Goal: Contribute content: Contribute content

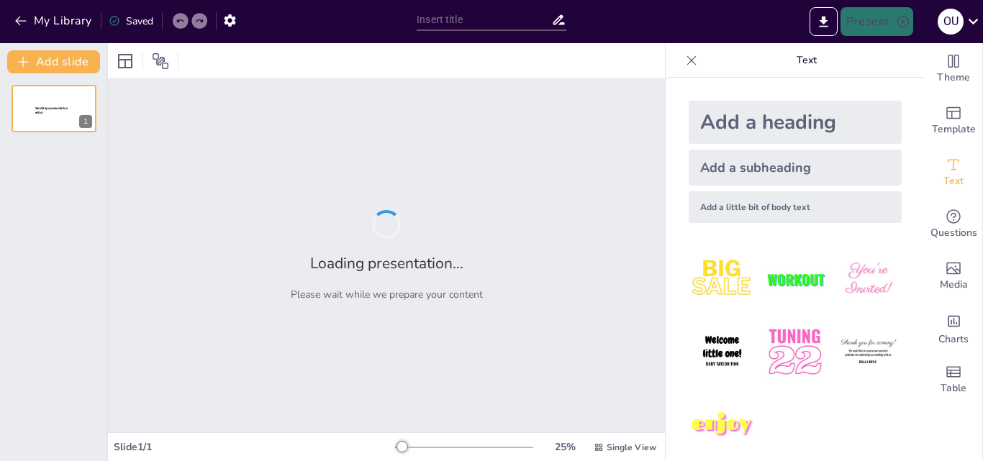
type input "Компьютерын сүлжээ: Техник, зохион байгуулалт ба ажиллагааны зарчим"
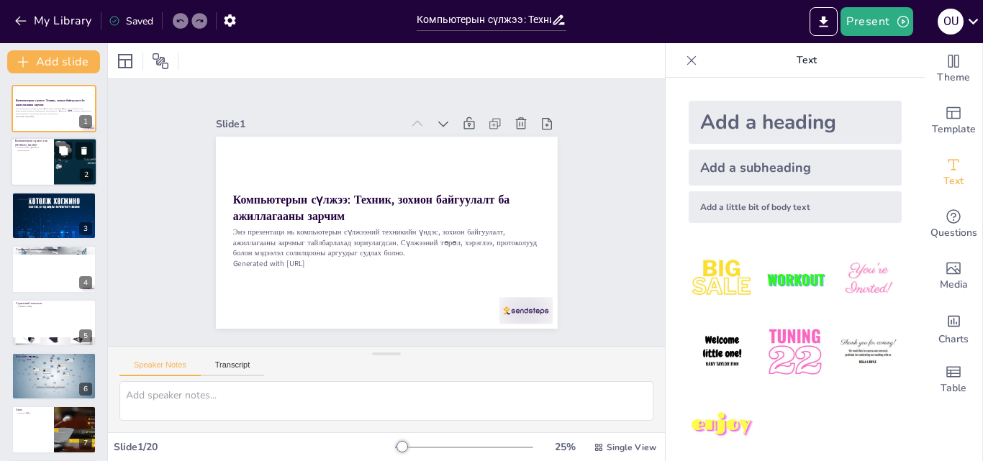
click at [43, 148] on p "Компьютерын сүлжээний тодорхойлолт" at bounding box center [32, 149] width 35 height 5
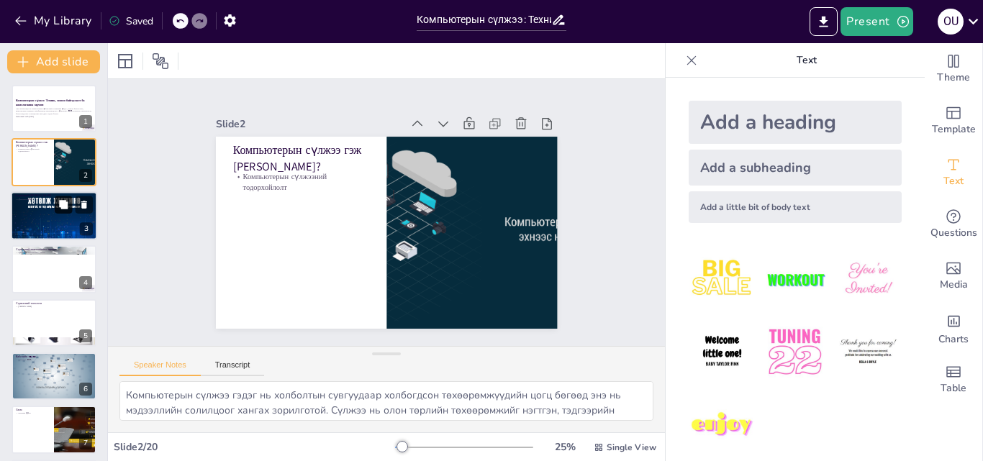
click at [57, 209] on button at bounding box center [63, 204] width 17 height 17
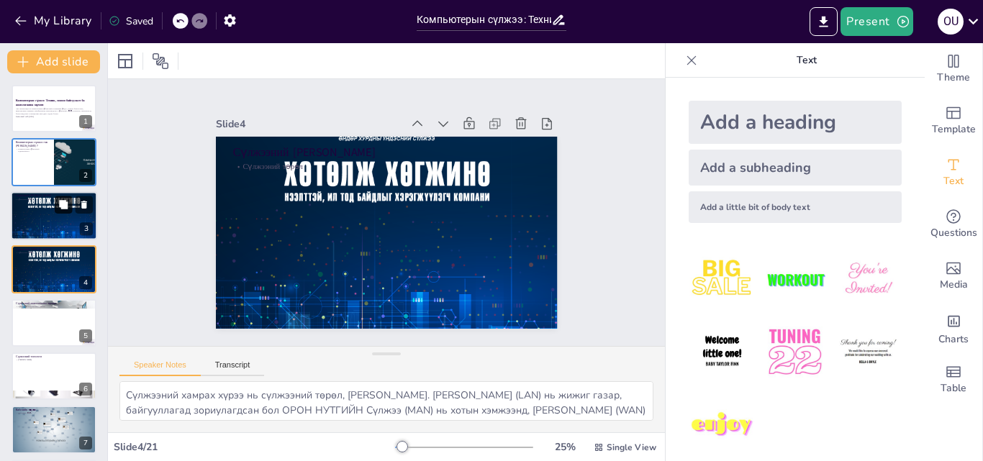
scroll to position [2, 0]
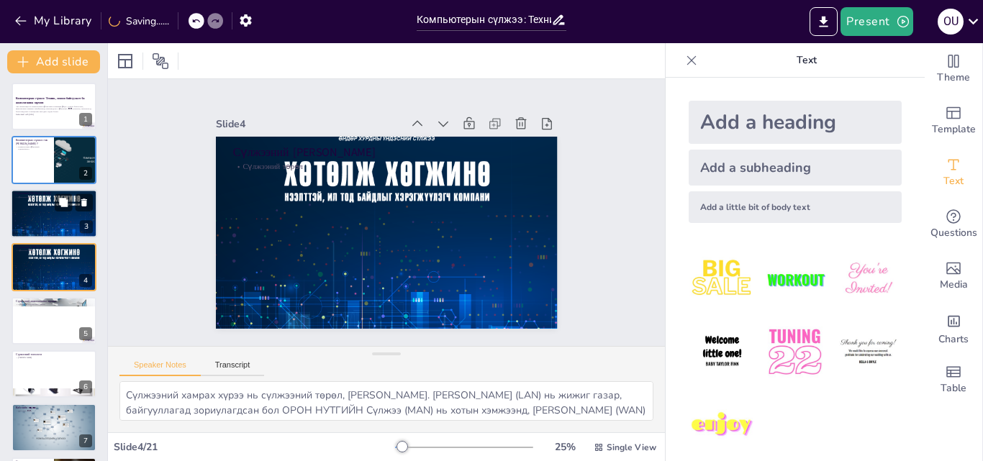
click at [51, 220] on div at bounding box center [54, 213] width 86 height 125
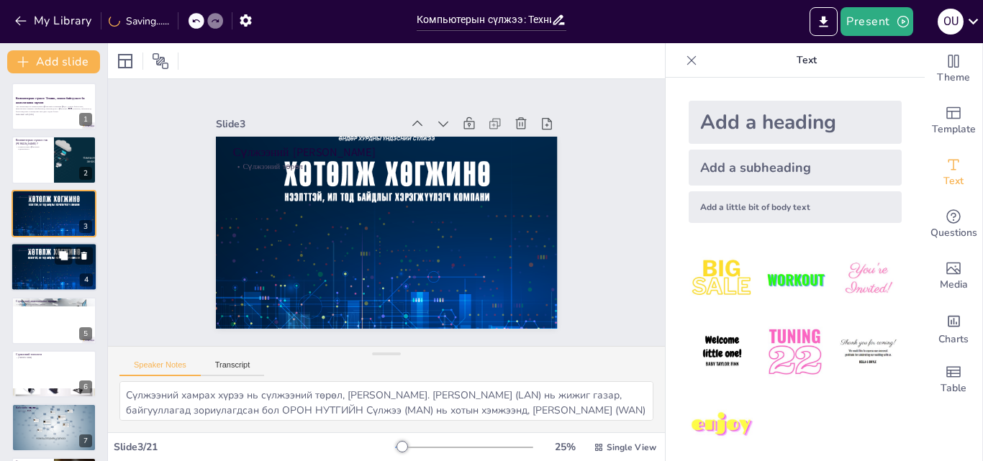
scroll to position [0, 0]
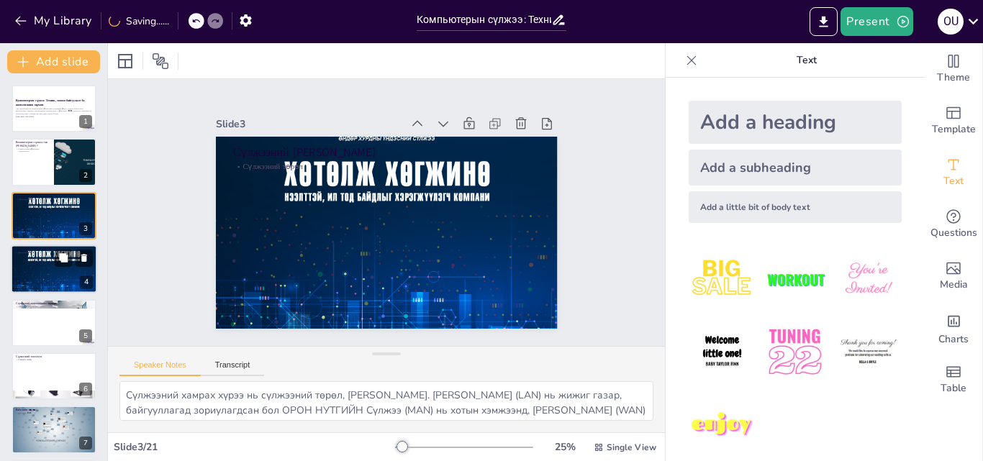
click at [54, 260] on div at bounding box center [54, 269] width 86 height 125
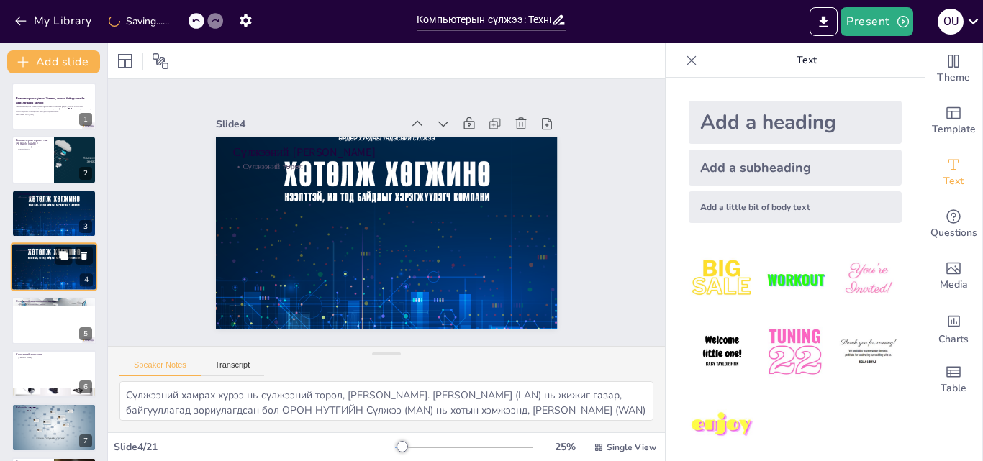
click at [53, 271] on div at bounding box center [54, 266] width 86 height 125
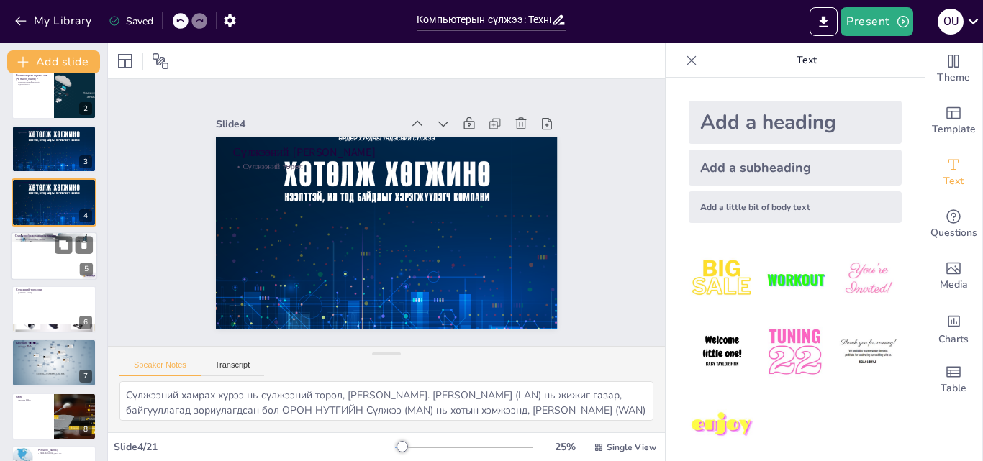
scroll to position [72, 0]
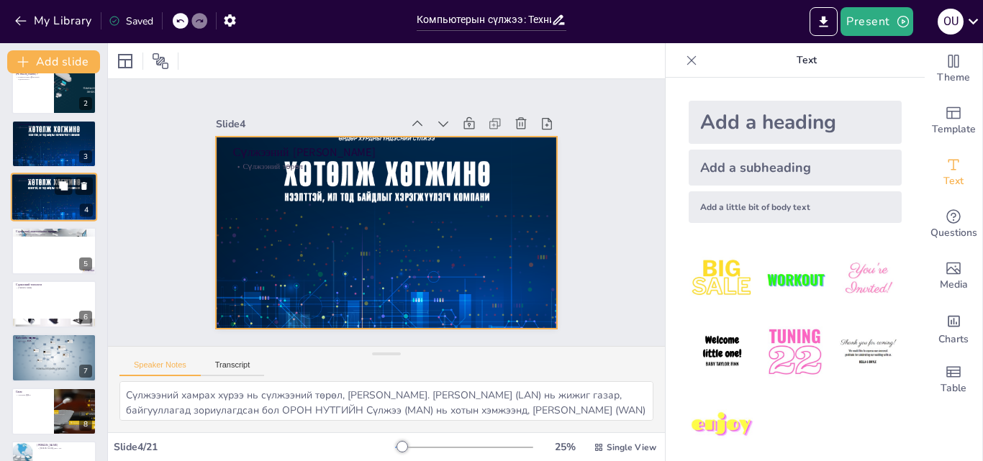
click at [37, 186] on div at bounding box center [54, 197] width 86 height 125
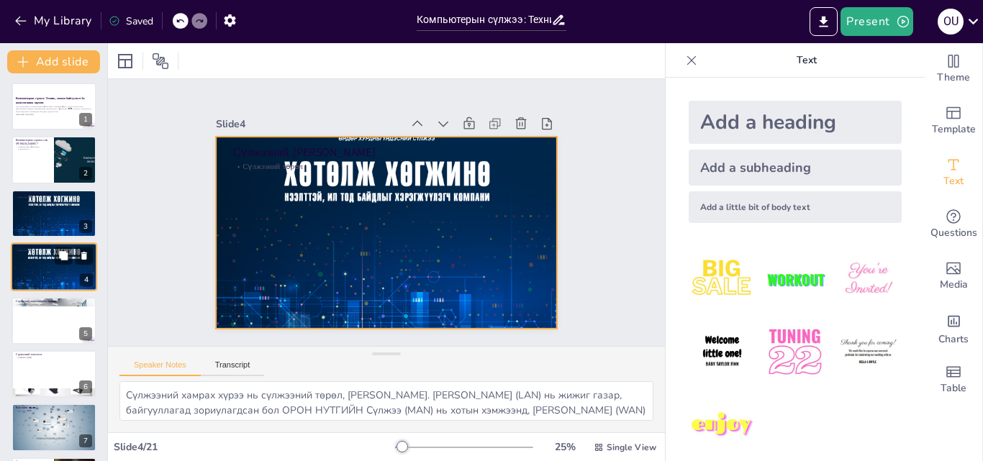
click at [38, 271] on div at bounding box center [54, 266] width 86 height 125
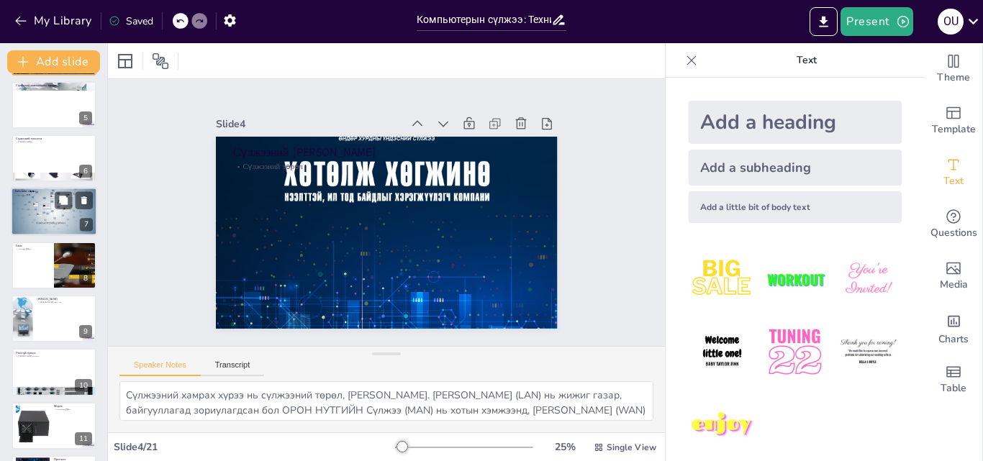
click at [35, 211] on div at bounding box center [54, 212] width 86 height 49
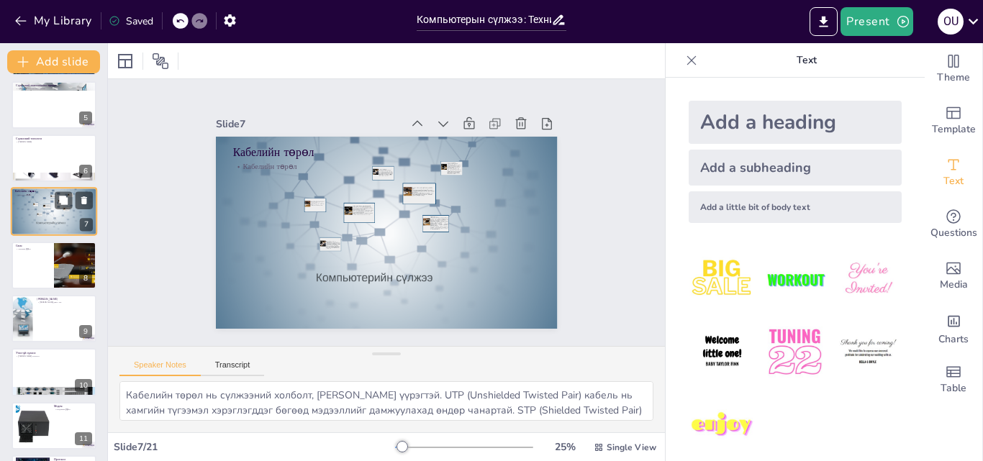
scroll to position [163, 0]
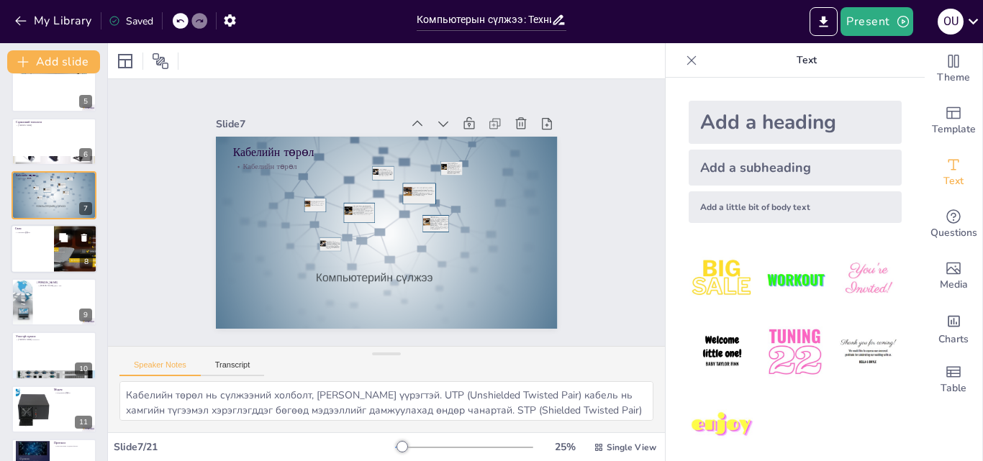
click at [43, 256] on div at bounding box center [54, 249] width 86 height 49
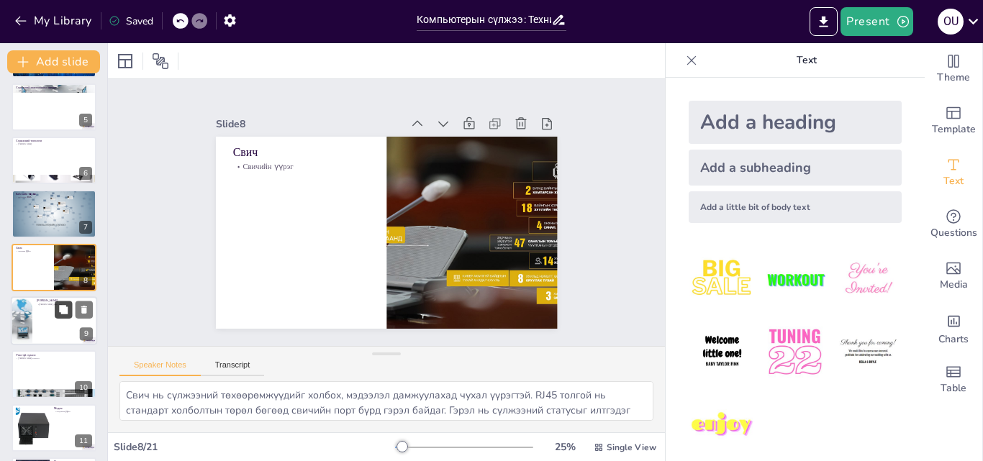
click at [57, 312] on button at bounding box center [63, 309] width 17 height 17
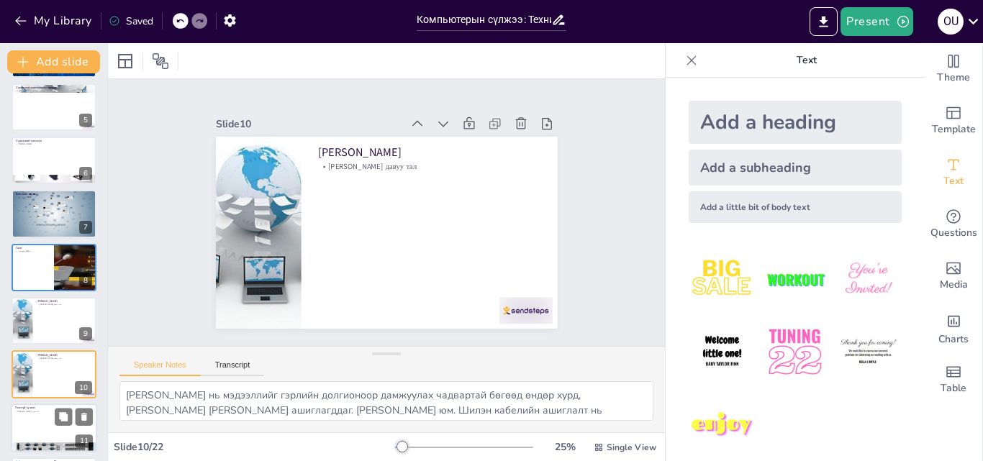
scroll to position [323, 0]
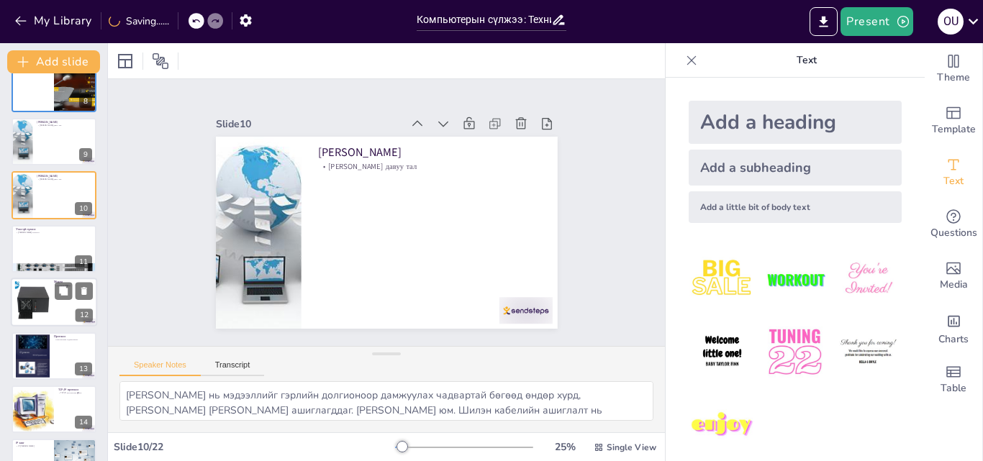
click at [38, 294] on div at bounding box center [32, 303] width 44 height 44
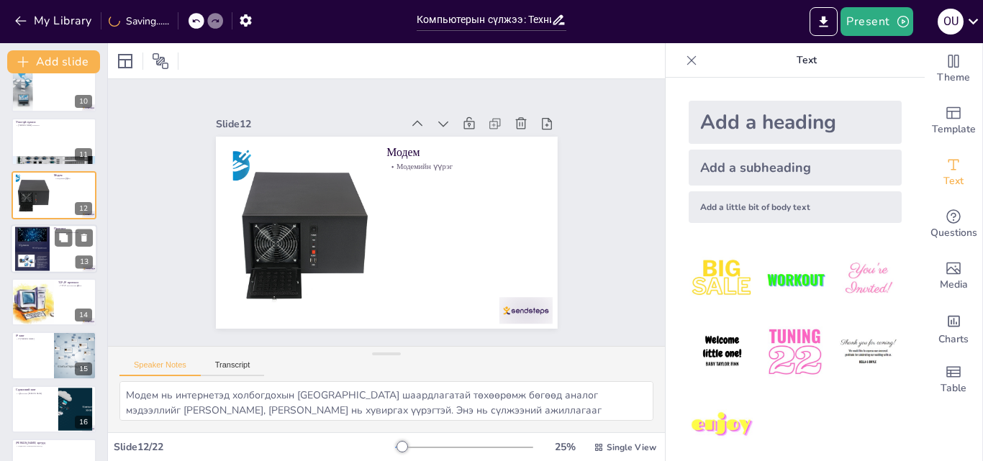
click at [37, 248] on div at bounding box center [32, 249] width 35 height 46
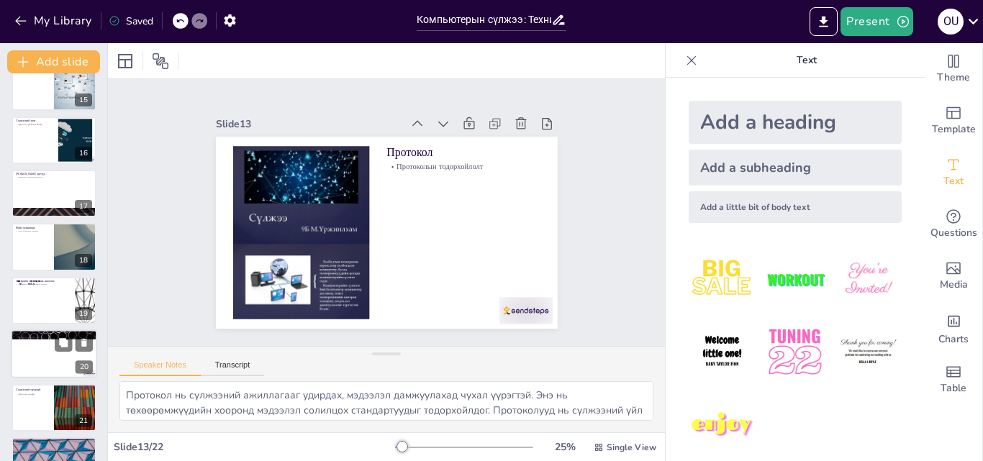
scroll to position [807, 0]
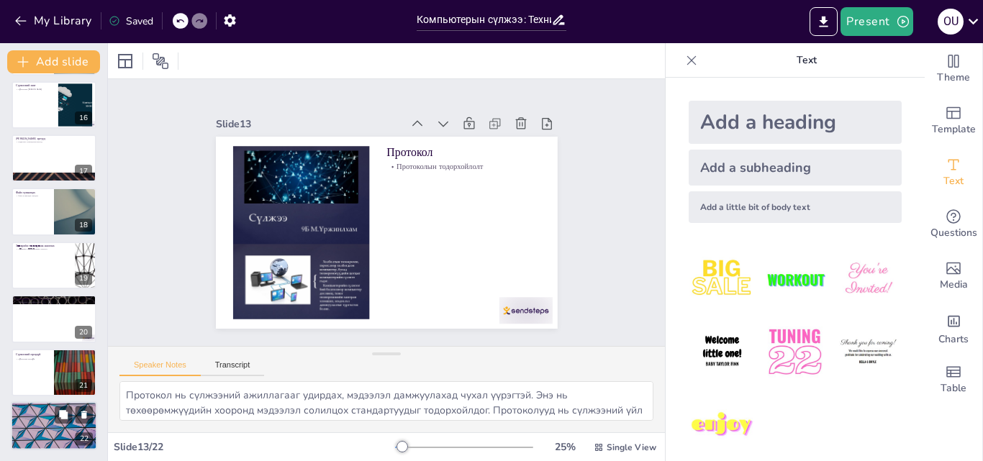
click at [50, 426] on div at bounding box center [54, 426] width 86 height 49
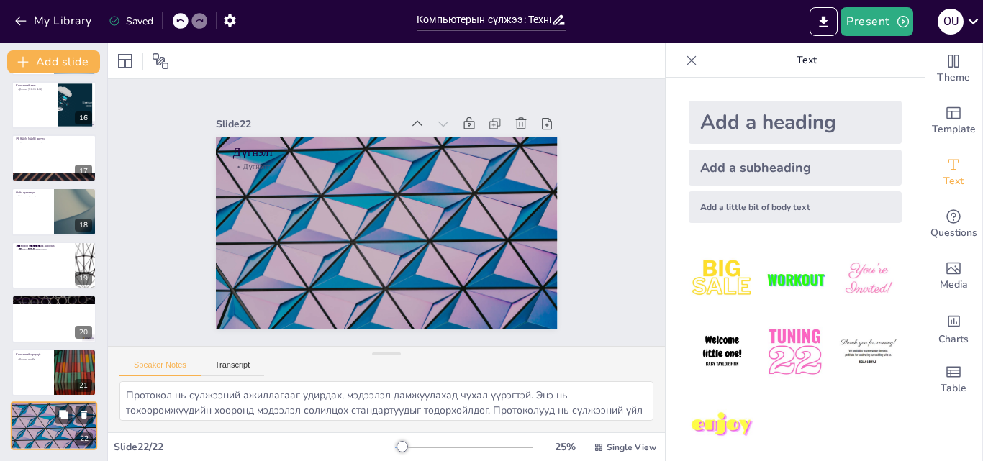
type textarea "Компьютерын сүлжээ нь мэдээлэл солилцооны үндсэн механизм бөгөөд энэ нь боловср…"
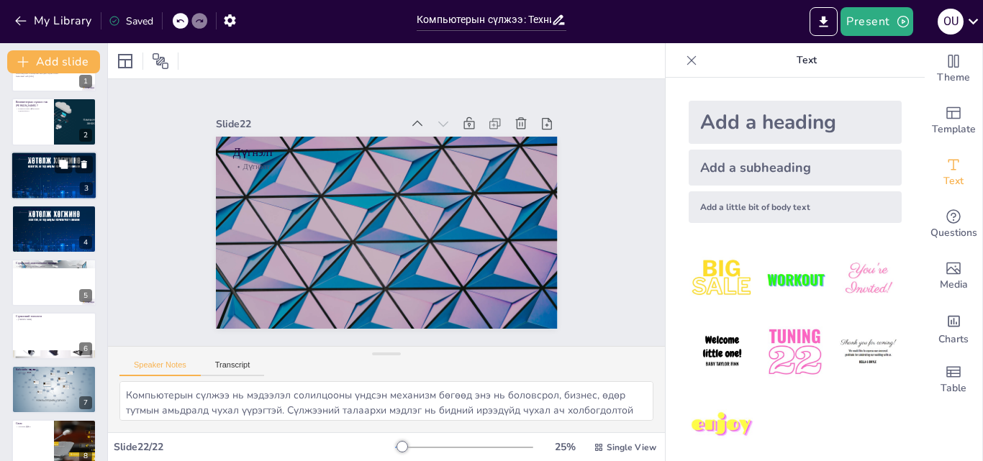
scroll to position [0, 0]
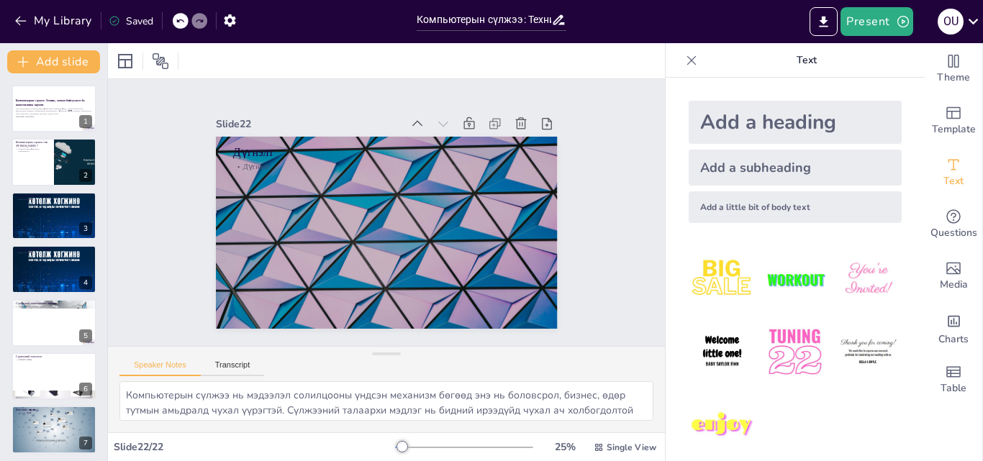
click at [50, 80] on div "Компьютерын сүлжээ: Техник, зохион байгуулалт ба ажиллагааны зарчим Энэ презент…" at bounding box center [53, 267] width 107 height 388
click at [42, 103] on strong "Компьютерын сүлжээ: Техник, зохион байгуулалт ба ажиллагааны зарчим" at bounding box center [50, 103] width 71 height 8
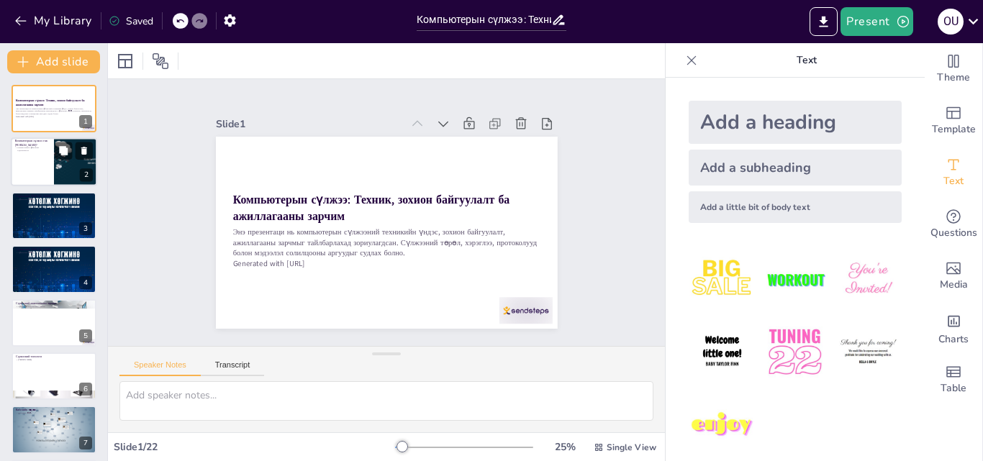
click at [45, 163] on div at bounding box center [54, 162] width 86 height 49
type textarea "Компьютерын сүлжээ гэдэг нь холболтын сувгуудаар холбогдсон төхөөрөмжүүдийн цог…"
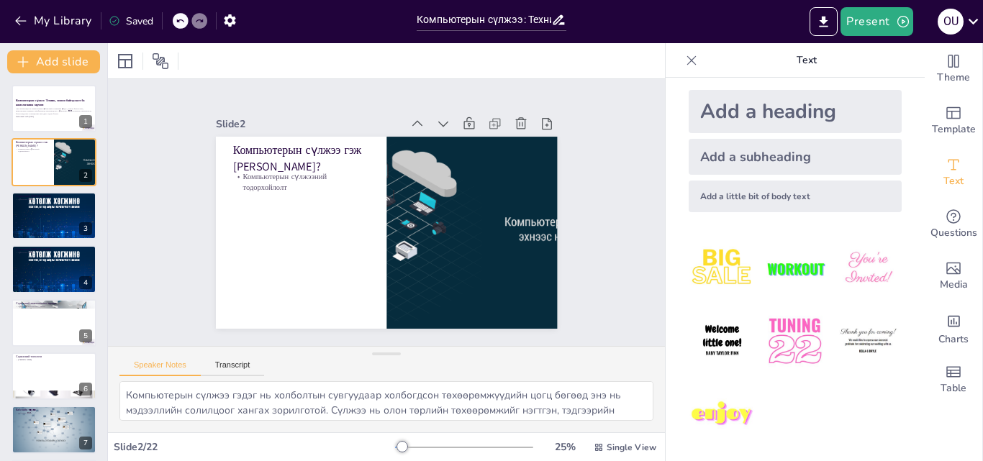
scroll to position [14, 0]
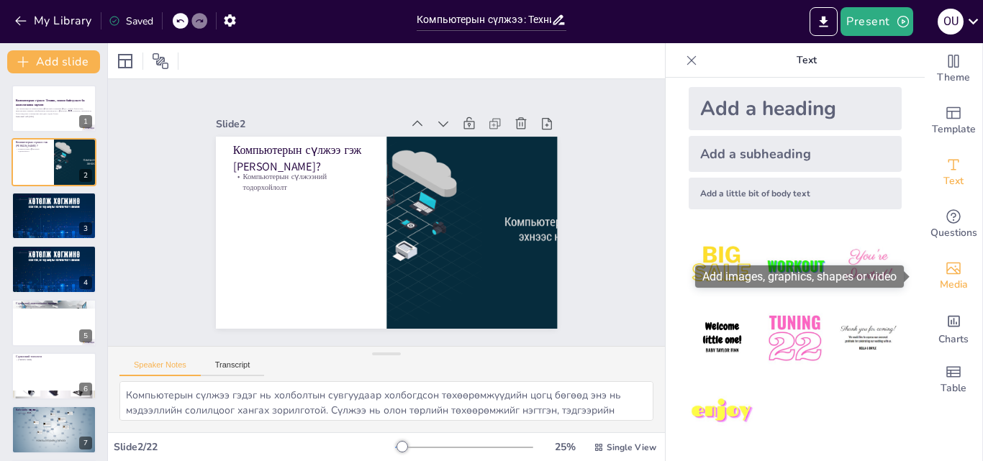
click at [945, 273] on icon "Add images, graphics, shapes or video" at bounding box center [953, 268] width 17 height 17
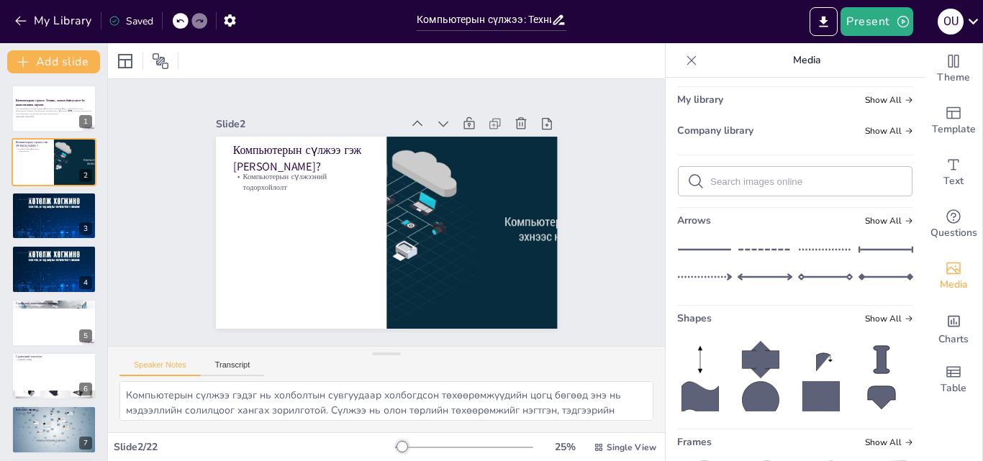
scroll to position [0, 0]
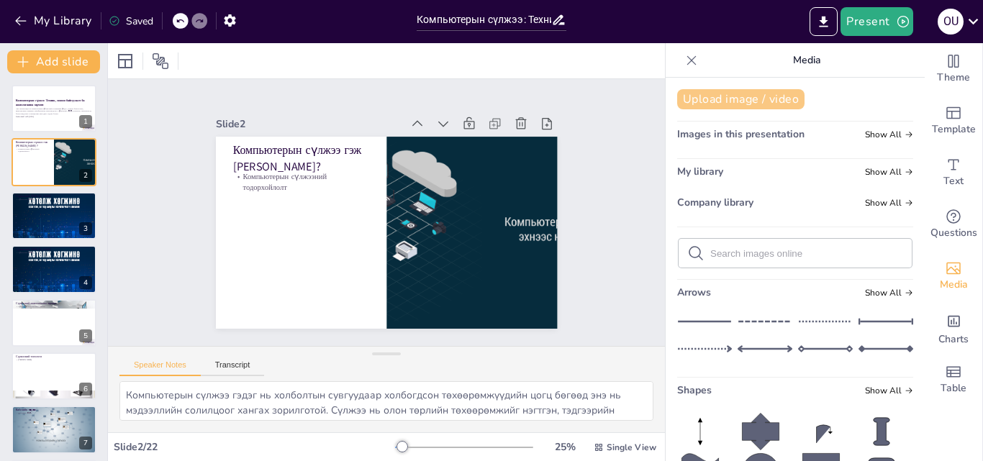
click at [730, 97] on button "Upload image / video" at bounding box center [740, 99] width 127 height 20
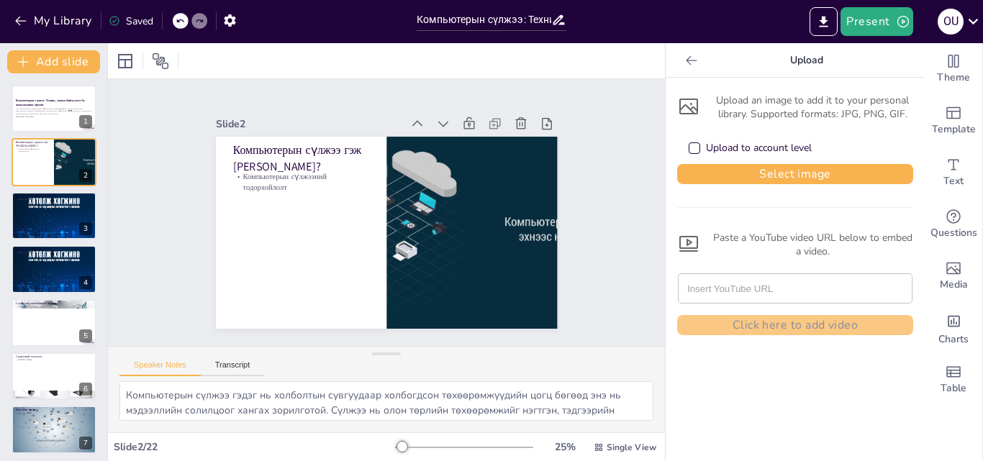
click at [142, 18] on div "Saved" at bounding box center [131, 21] width 45 height 14
click at [60, 111] on p "Энэ презентаци нь компьютерын сүлжээний техникийн үндэс, зохион байгуулалт, ажи…" at bounding box center [54, 111] width 78 height 8
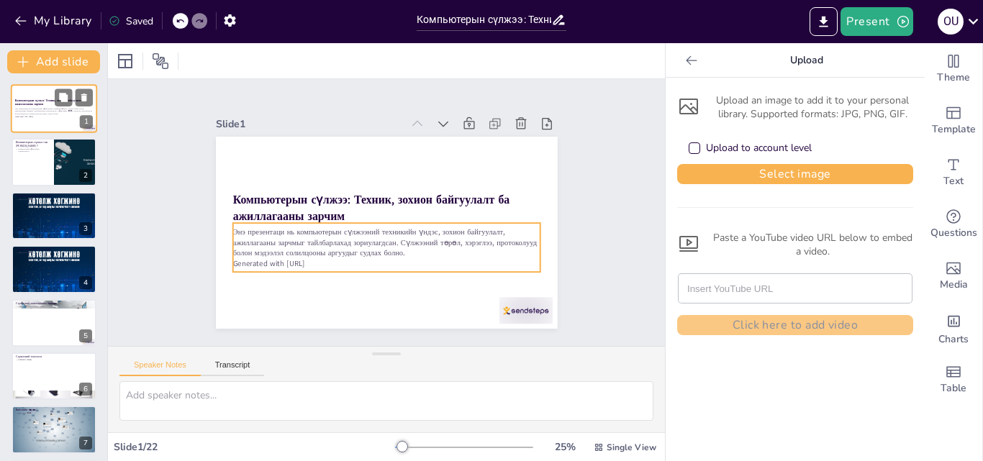
click at [55, 108] on p "Энэ презентаци нь компьютерын сүлжээний техникийн үндэс, зохион байгуулалт, ажи…" at bounding box center [54, 111] width 78 height 8
click at [321, 235] on p "Энэ презентаци нь компьютерын сүлжээний техникийн үндэс, зохион байгуулалт, ажи…" at bounding box center [385, 243] width 307 height 32
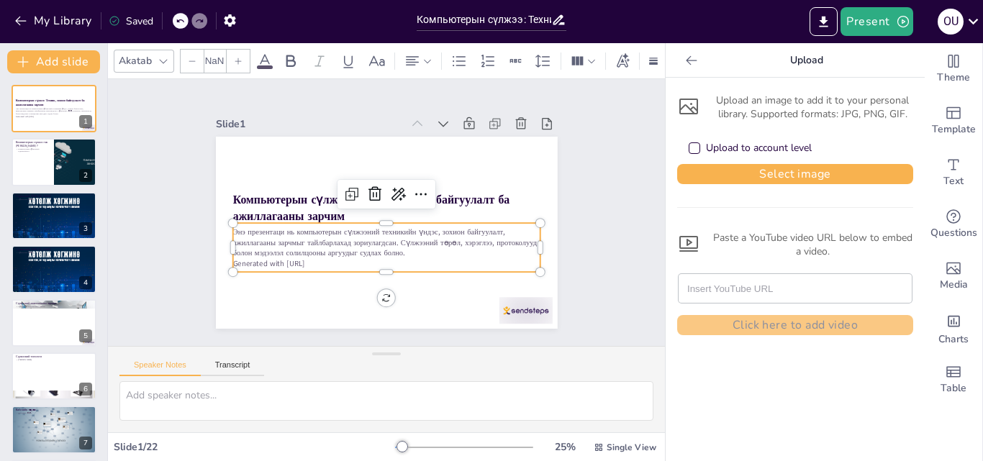
type input "32"
click at [307, 258] on p "Generated with [URL]" at bounding box center [385, 263] width 307 height 11
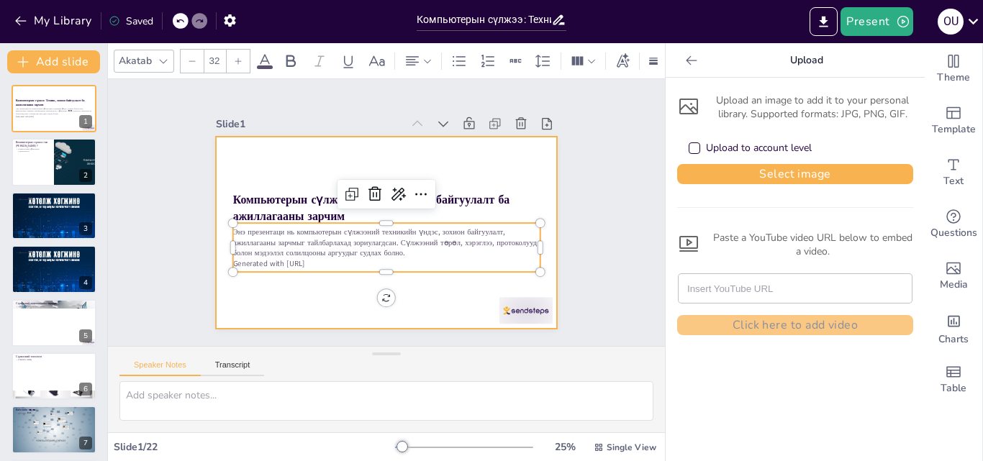
click at [343, 286] on div at bounding box center [387, 233] width 342 height 192
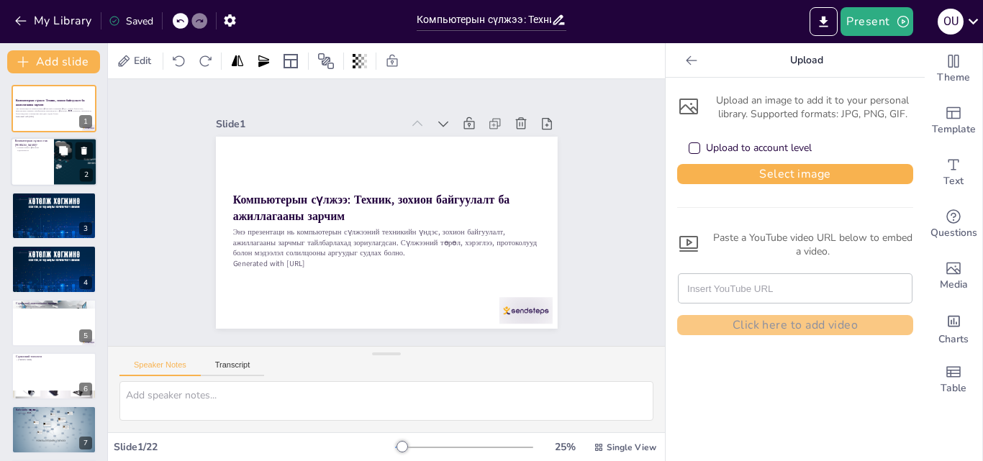
click at [41, 158] on div at bounding box center [54, 162] width 86 height 49
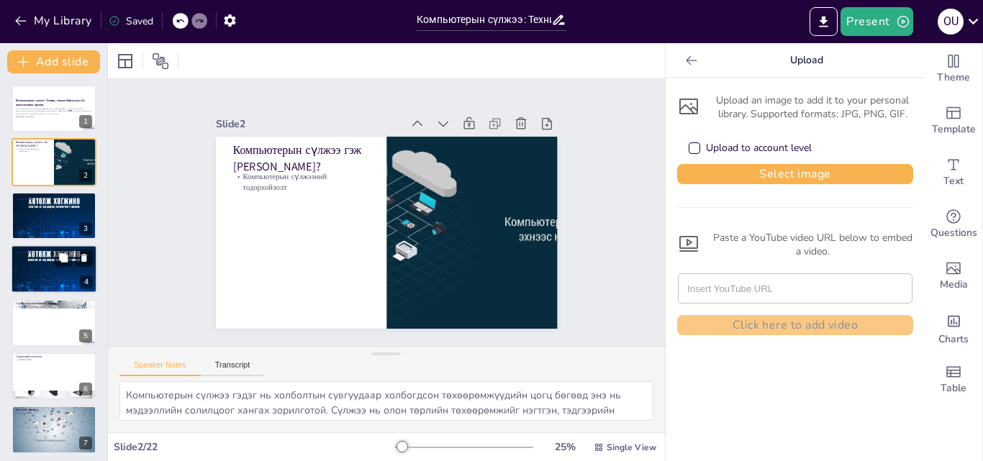
click at [40, 276] on div at bounding box center [54, 269] width 86 height 125
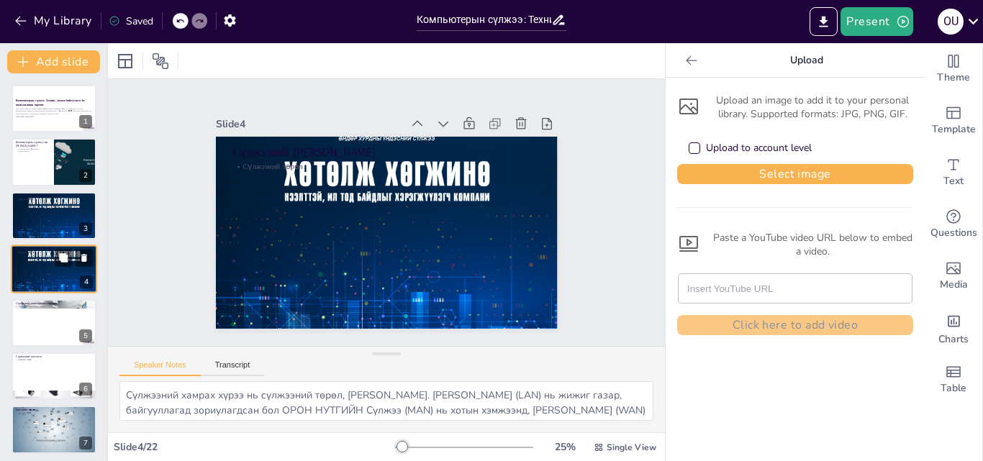
scroll to position [2, 0]
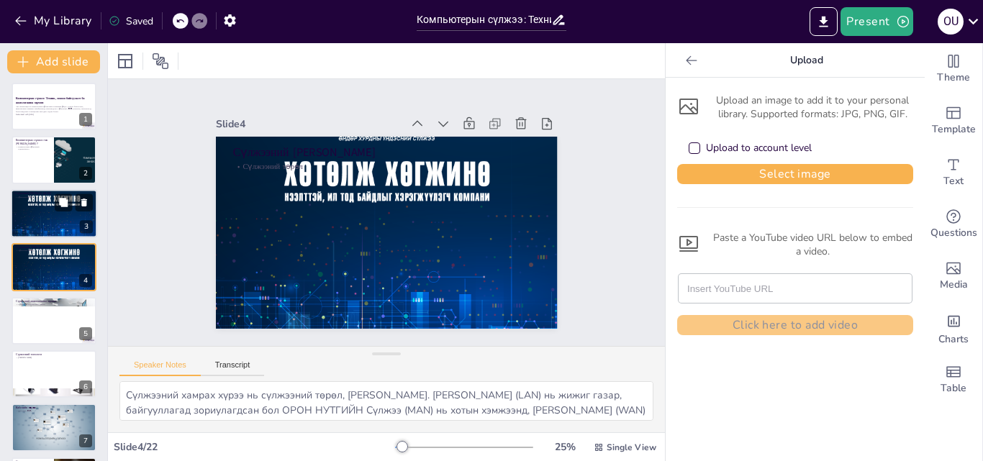
click at [30, 215] on div at bounding box center [54, 213] width 86 height 125
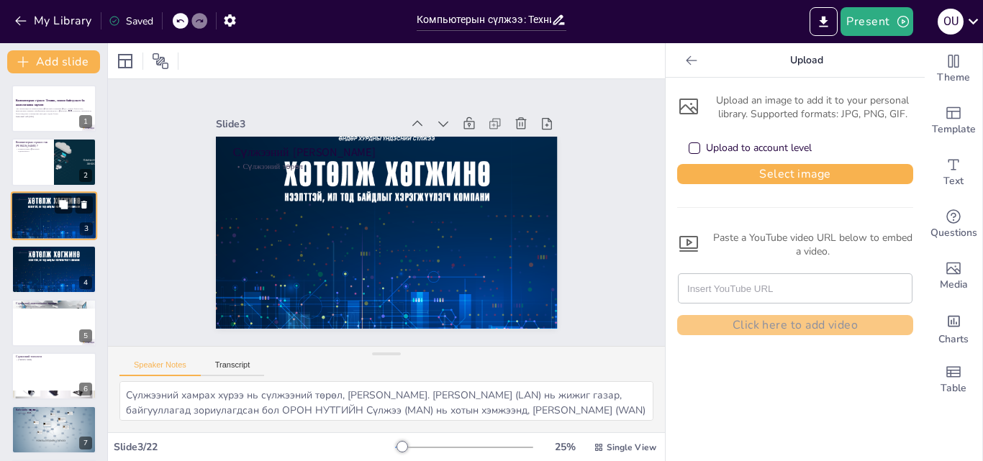
click at [41, 230] on div at bounding box center [54, 215] width 86 height 125
click at [55, 165] on div at bounding box center [76, 162] width 93 height 49
type textarea "Компьютерын сүлжээ гэдэг нь холболтын сувгуудаар холбогдсон төхөөрөмжүүдийн цог…"
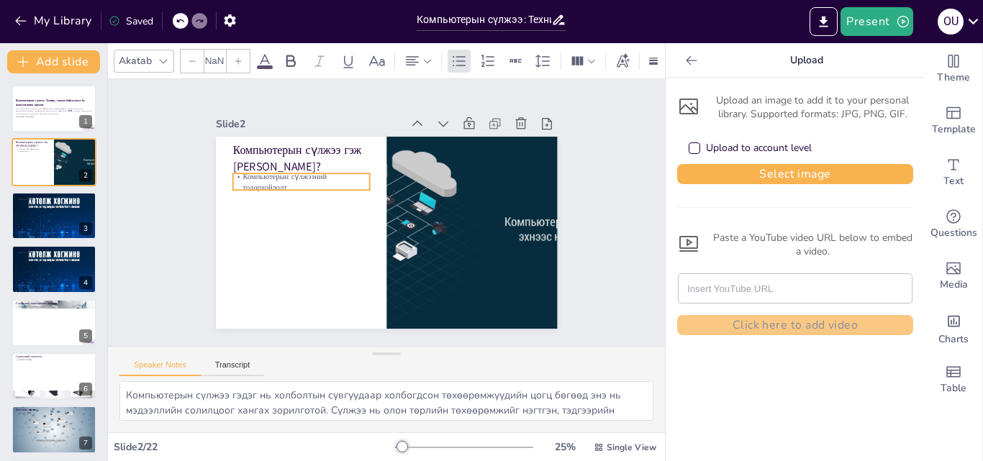
type input "32"
click at [293, 180] on p "Компьютерын сүлжээний тодорхойлолт" at bounding box center [305, 172] width 138 height 35
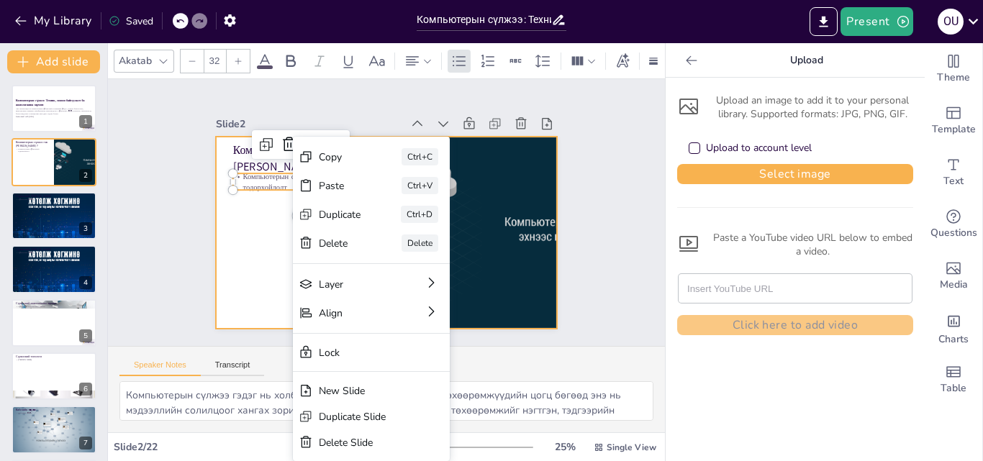
click at [268, 198] on div at bounding box center [387, 233] width 342 height 192
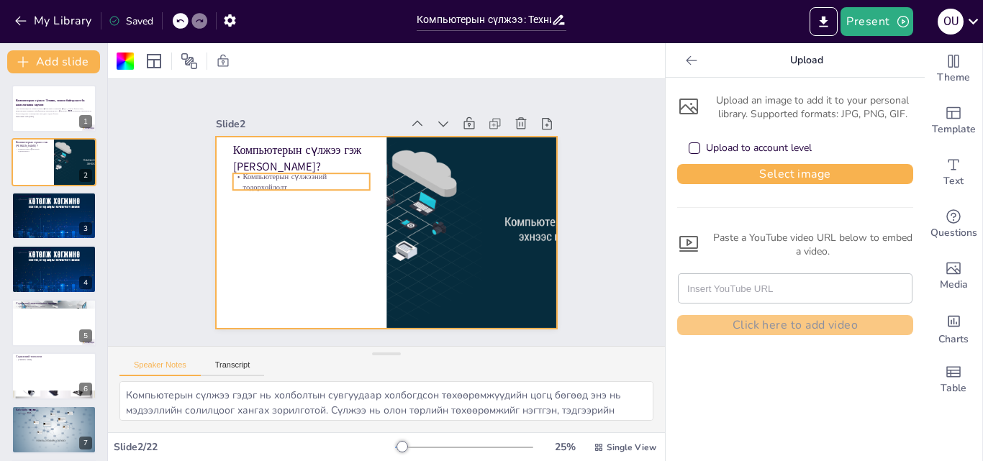
click at [330, 174] on p "Компьютерын сүлжээний тодорхойлолт" at bounding box center [300, 182] width 137 height 22
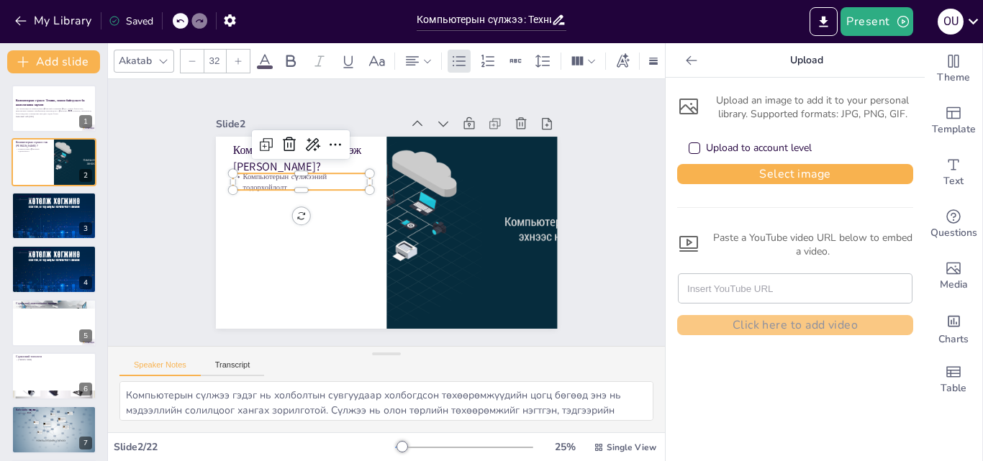
click at [363, 185] on div at bounding box center [369, 191] width 12 height 12
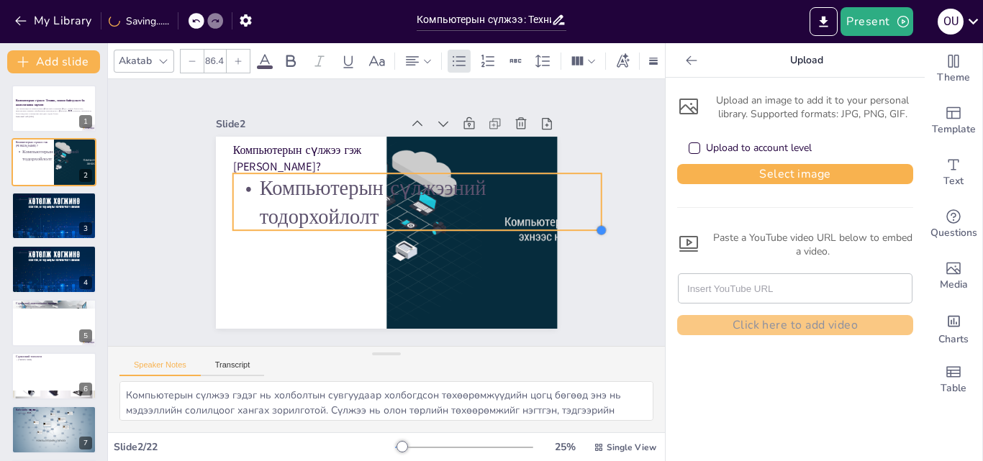
drag, startPoint x: 357, startPoint y: 191, endPoint x: 367, endPoint y: 222, distance: 33.2
click at [367, 222] on div "Компьютерын сүлжээ гэж юу вэ? Компьютерын сүлжээний тодорхойлолт" at bounding box center [387, 233] width 342 height 192
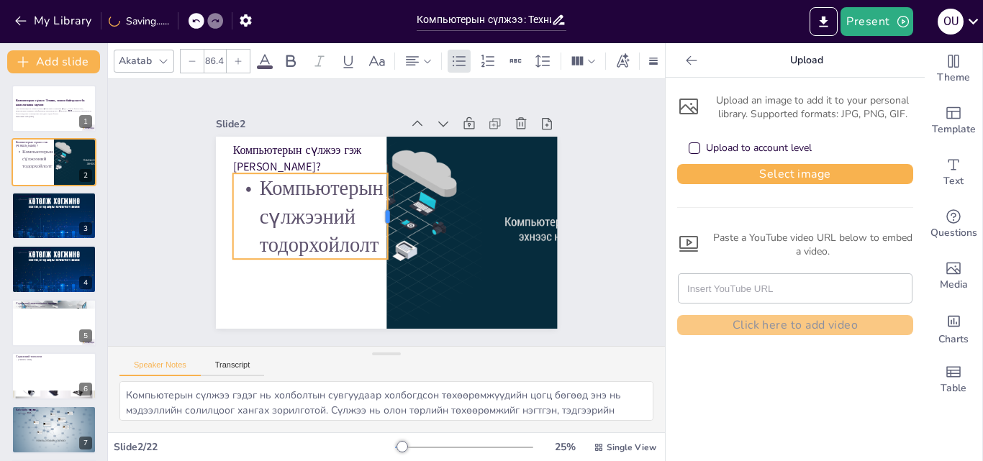
drag, startPoint x: 591, startPoint y: 198, endPoint x: 378, endPoint y: 207, distance: 213.9
click at [383, 207] on div at bounding box center [393, 217] width 20 height 86
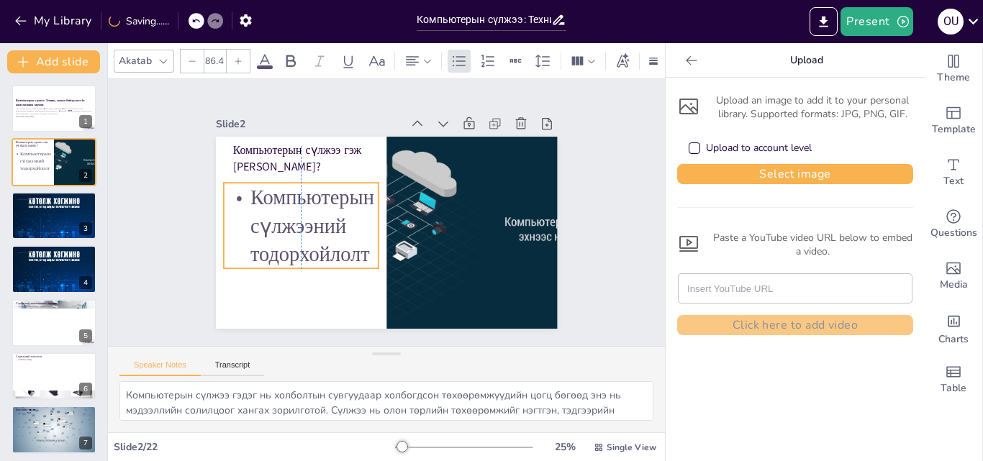
drag, startPoint x: 353, startPoint y: 169, endPoint x: 342, endPoint y: 178, distance: 14.8
click at [342, 183] on p "Компьютерын сүлжээний тодорхойлолт" at bounding box center [301, 226] width 155 height 86
click at [417, 57] on icon at bounding box center [412, 60] width 13 height 9
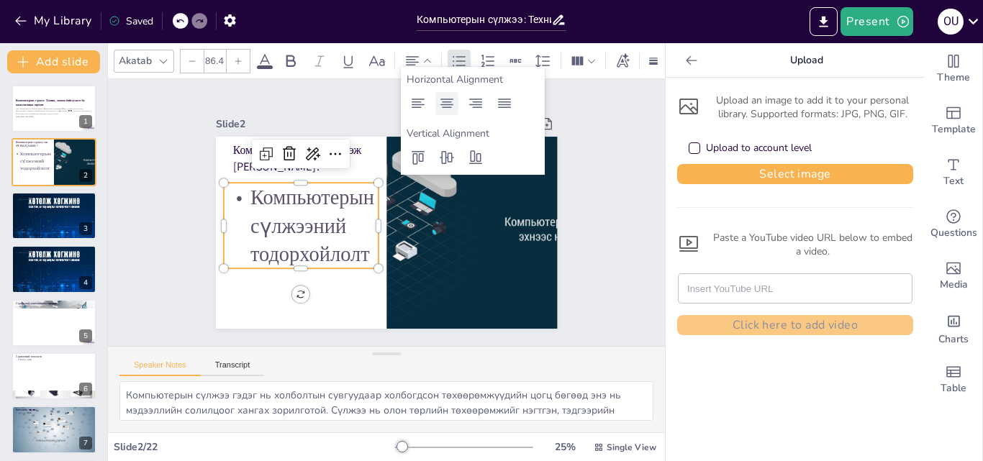
click at [449, 105] on icon at bounding box center [446, 103] width 13 height 9
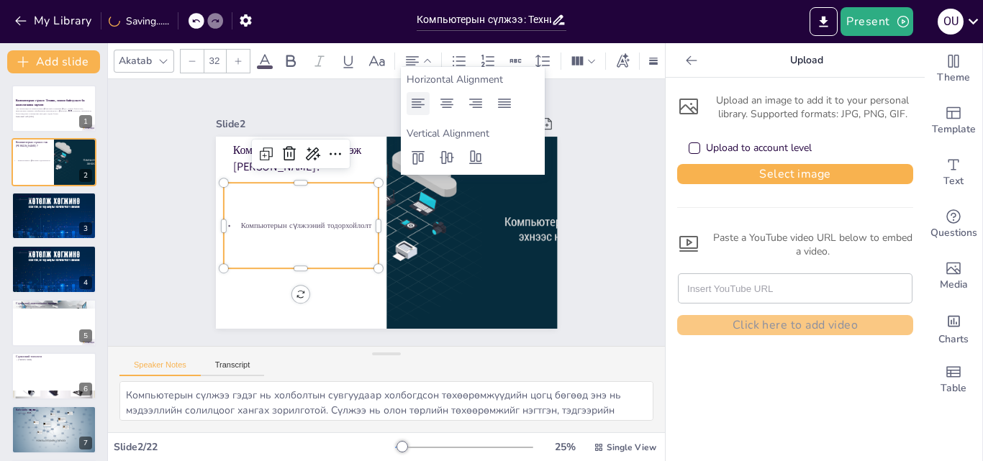
click at [422, 102] on icon at bounding box center [417, 103] width 17 height 17
click at [443, 101] on icon at bounding box center [446, 103] width 13 height 9
click at [237, 58] on icon at bounding box center [238, 61] width 9 height 9
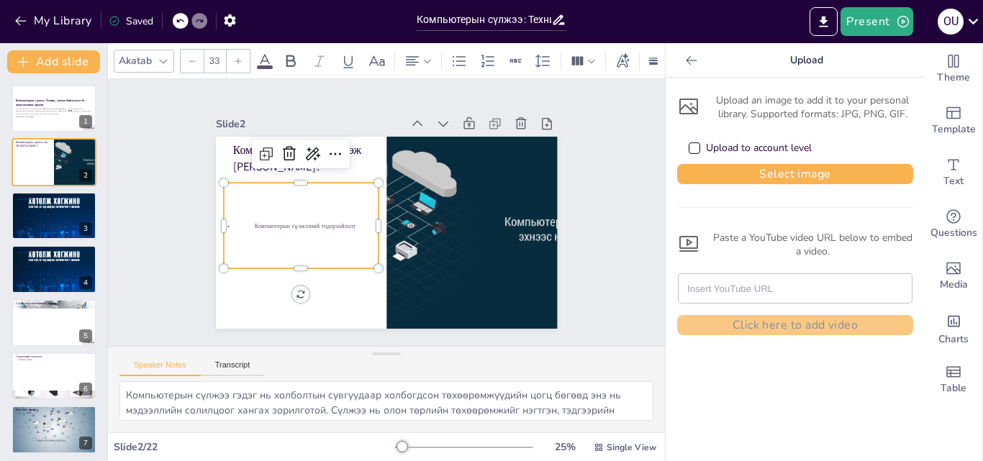
click at [237, 58] on icon at bounding box center [238, 61] width 9 height 9
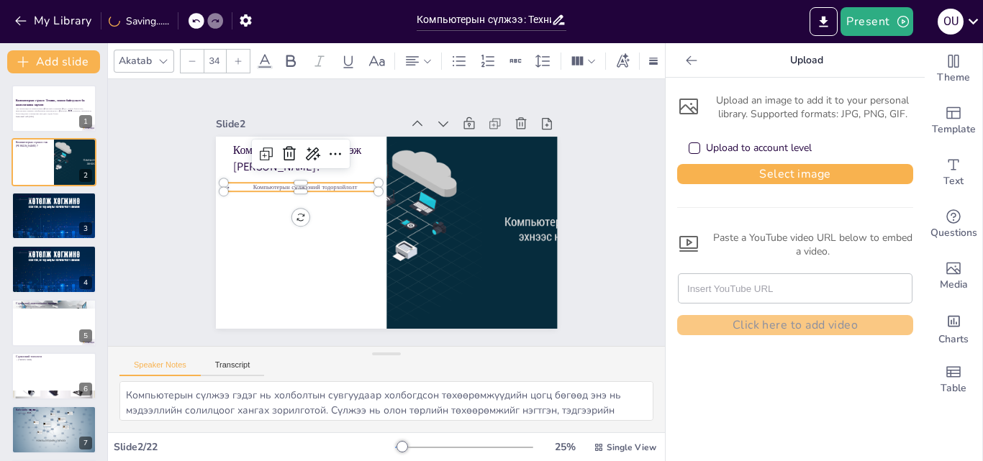
click at [237, 58] on icon at bounding box center [238, 61] width 9 height 9
click at [195, 22] on div at bounding box center [199, 21] width 16 height 16
click at [181, 22] on icon at bounding box center [180, 21] width 9 height 9
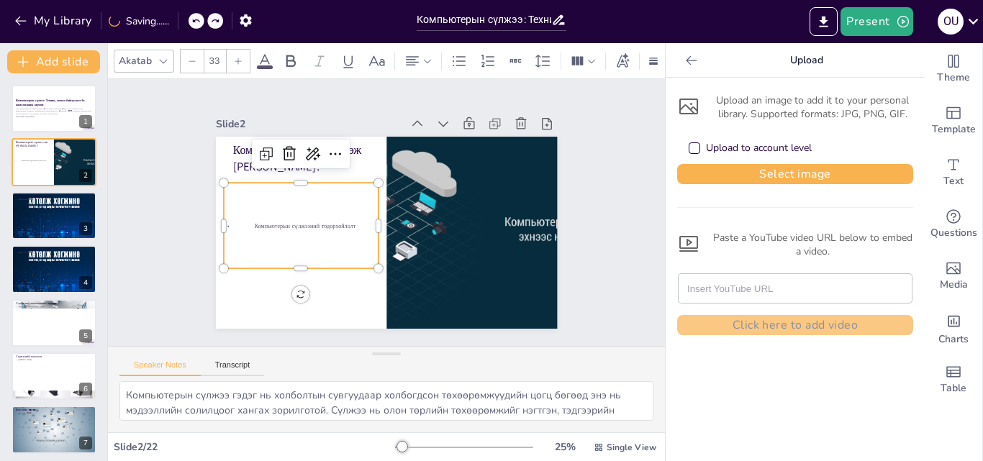
click at [181, 22] on div "My Library Saving......" at bounding box center [129, 20] width 259 height 26
click at [203, 22] on div at bounding box center [206, 21] width 35 height 16
click at [181, 19] on icon at bounding box center [180, 21] width 9 height 9
click at [181, 19] on div "My Library Saving......" at bounding box center [129, 20] width 259 height 26
click at [177, 18] on icon at bounding box center [180, 21] width 9 height 9
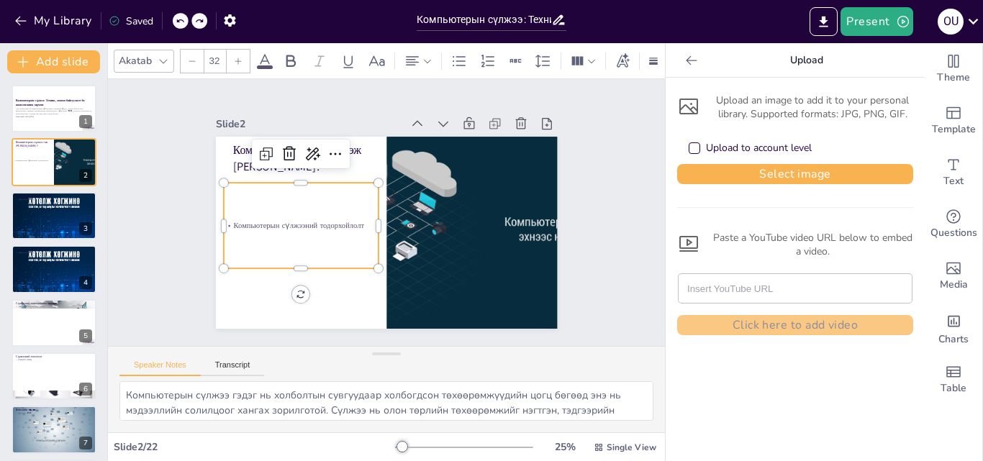
click at [177, 18] on icon at bounding box center [180, 21] width 9 height 9
click at [177, 18] on div "My Library Saving......" at bounding box center [129, 20] width 259 height 26
click at [196, 24] on icon at bounding box center [195, 21] width 9 height 9
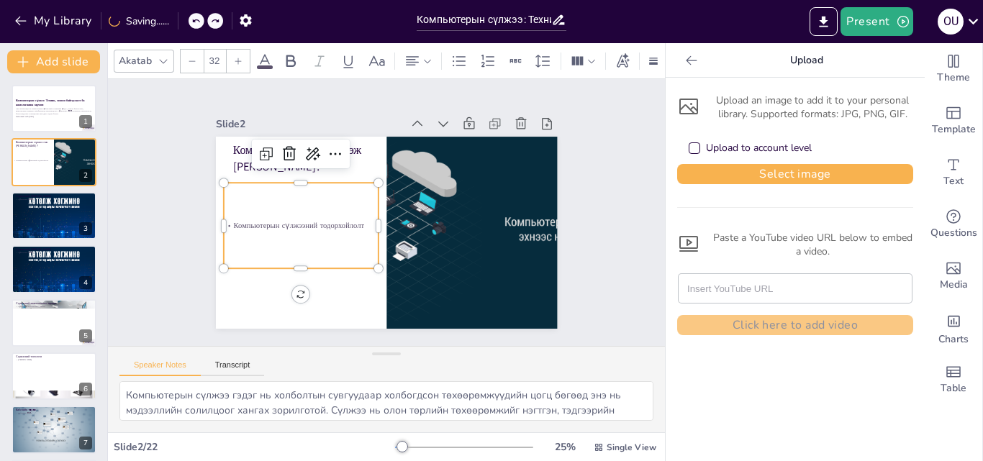
type input "86.4"
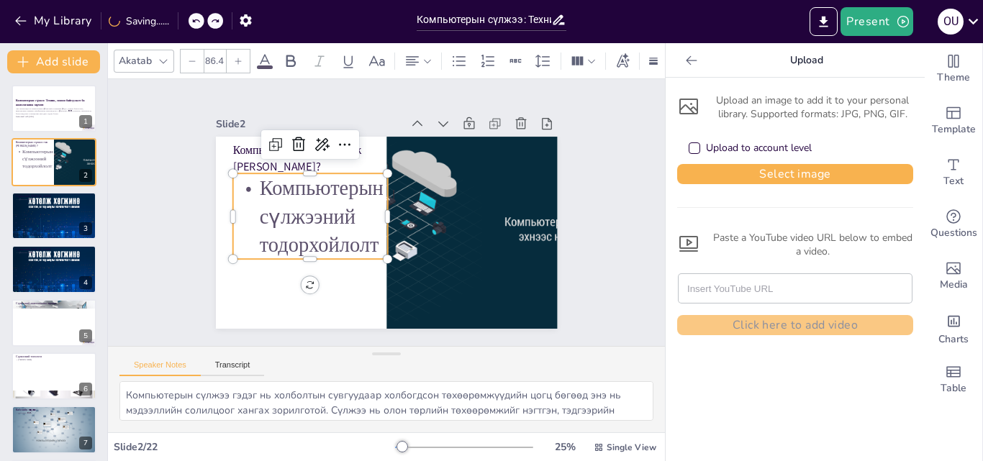
click at [196, 24] on icon at bounding box center [195, 21] width 9 height 9
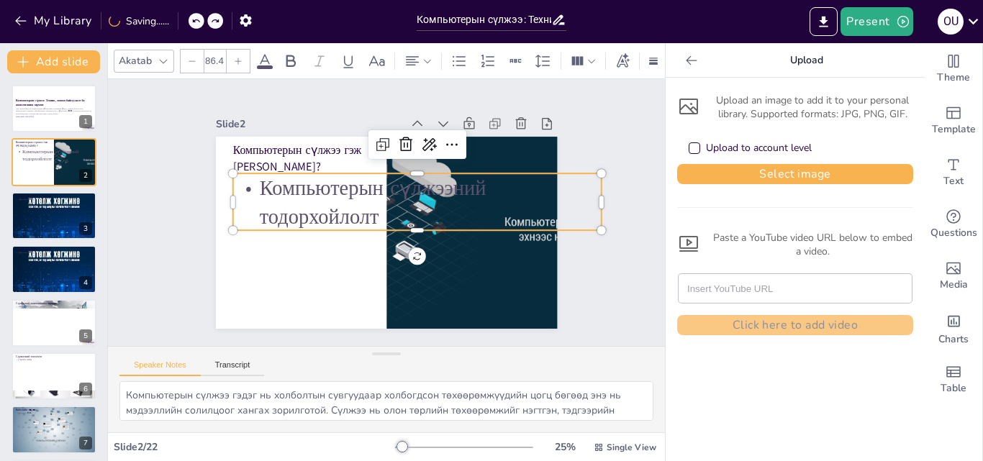
click at [214, 21] on icon at bounding box center [215, 21] width 7 height 4
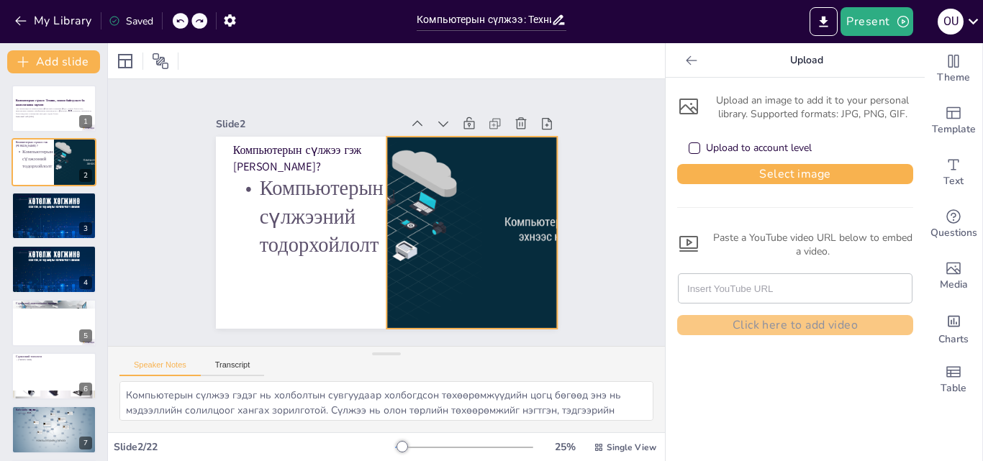
click at [521, 217] on div at bounding box center [472, 233] width 366 height 192
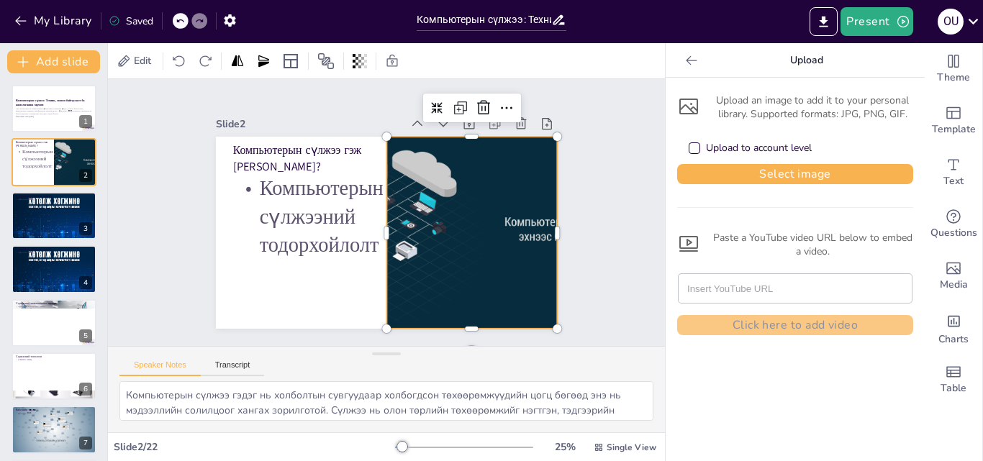
click at [519, 213] on div at bounding box center [472, 233] width 366 height 192
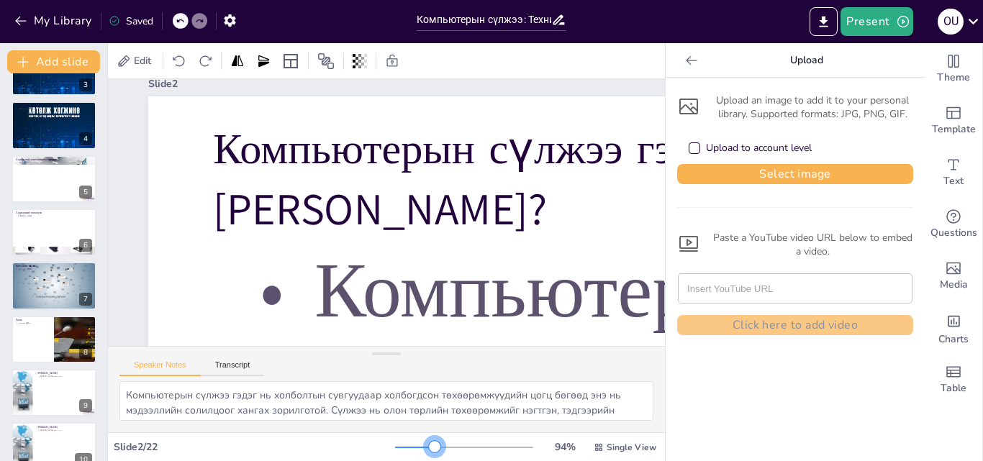
scroll to position [11, 0]
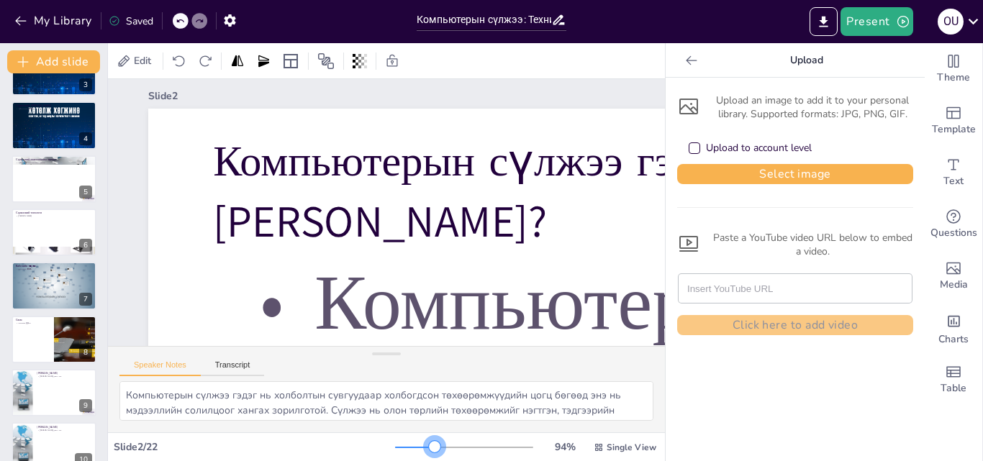
click at [425, 444] on div at bounding box center [464, 448] width 138 height 12
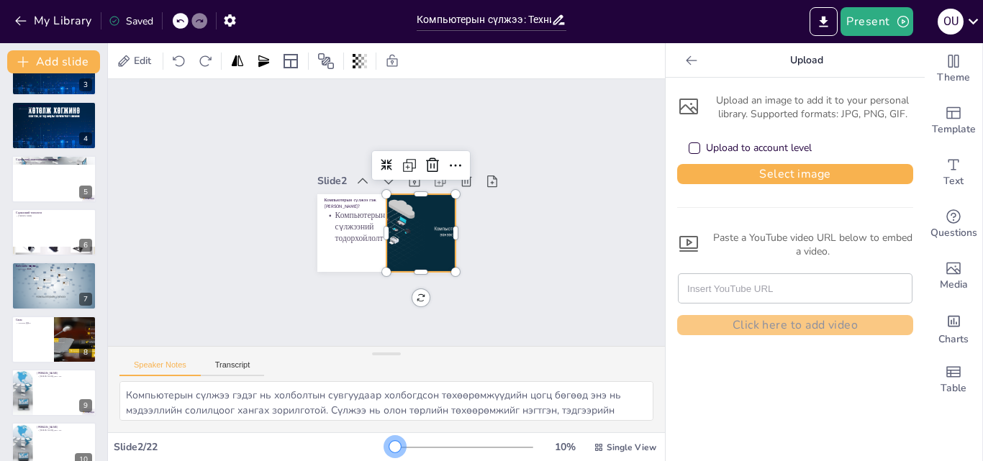
scroll to position [0, 0]
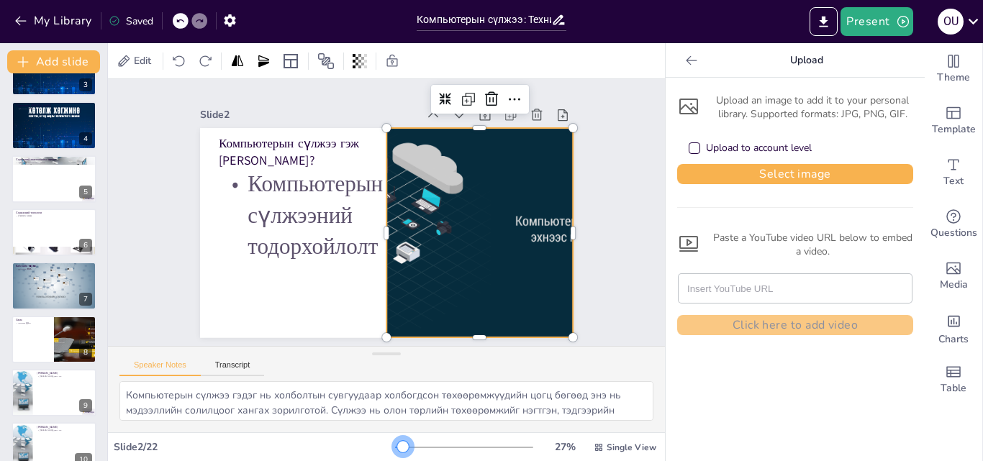
drag, startPoint x: 422, startPoint y: 448, endPoint x: 394, endPoint y: 446, distance: 28.8
click at [397, 446] on div at bounding box center [403, 447] width 12 height 12
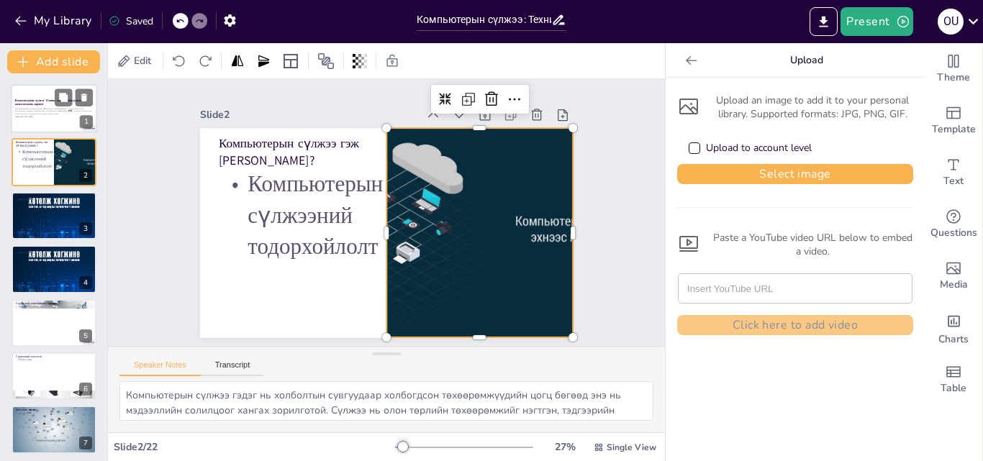
click at [57, 109] on p "Энэ презентаци нь компьютерын сүлжээний техникийн үндэс, зохион байгуулалт, ажи…" at bounding box center [54, 111] width 78 height 8
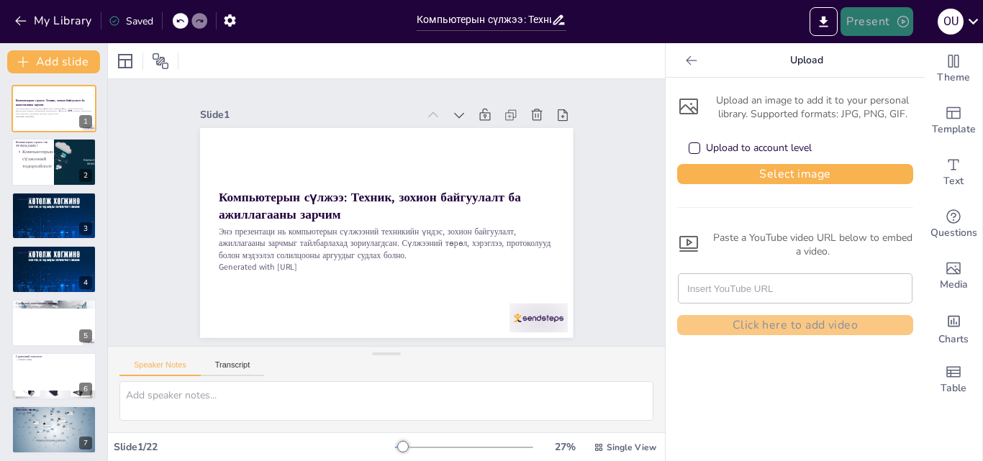
click at [883, 26] on button "Present" at bounding box center [876, 21] width 72 height 29
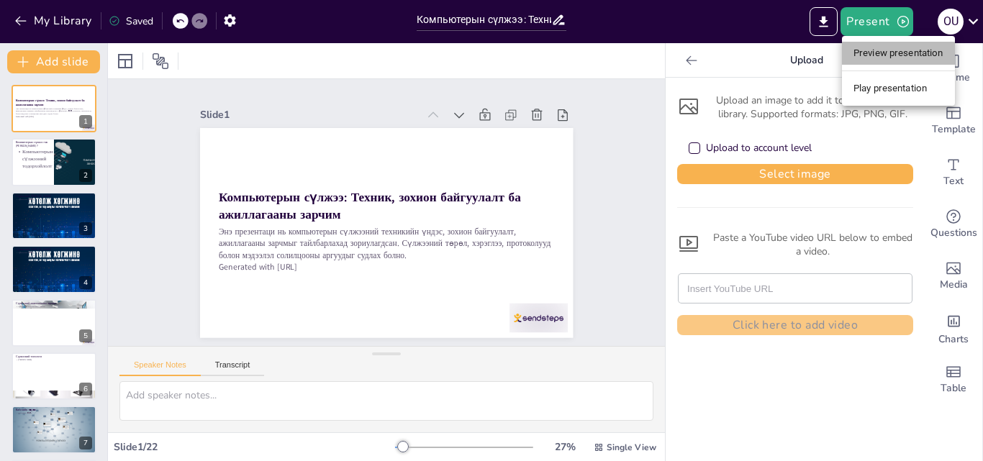
click at [881, 53] on li "Preview presentation" at bounding box center [898, 53] width 113 height 23
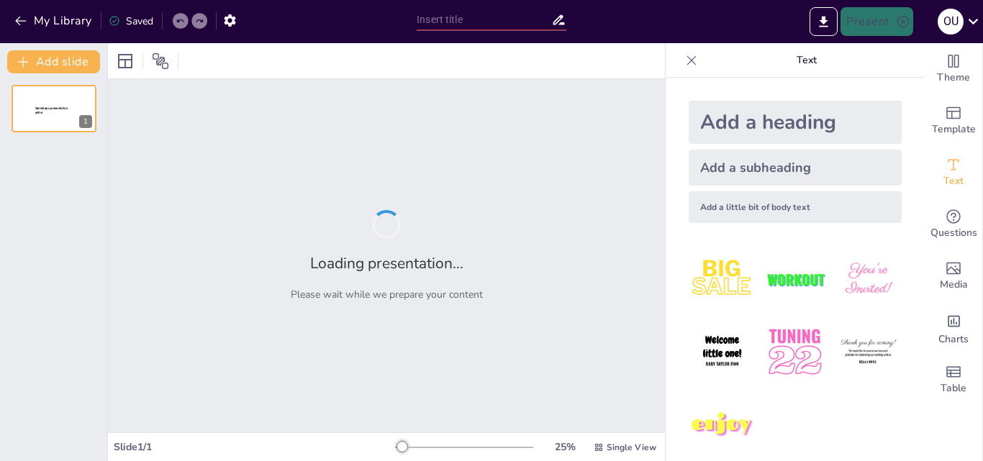
type input "Компьютерын сүлжээний үндсэн ойлголт ба хэрэглээ"
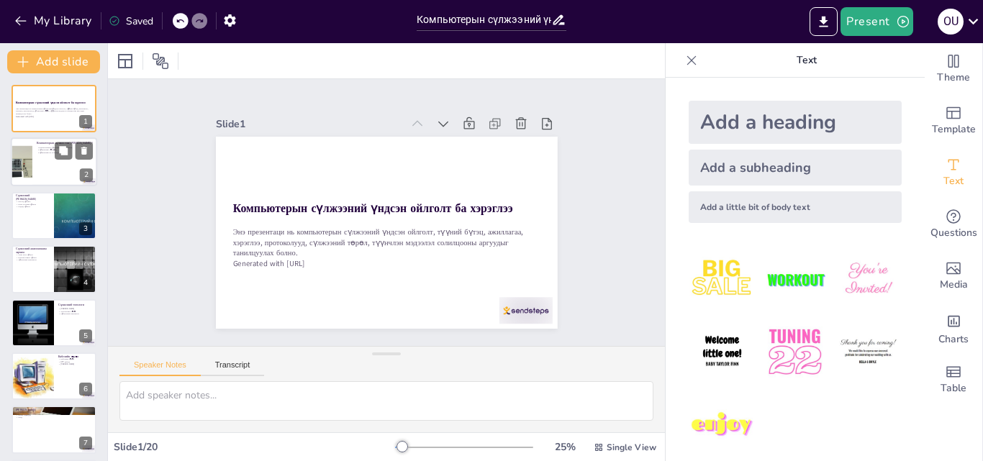
click at [63, 166] on div at bounding box center [54, 162] width 86 height 49
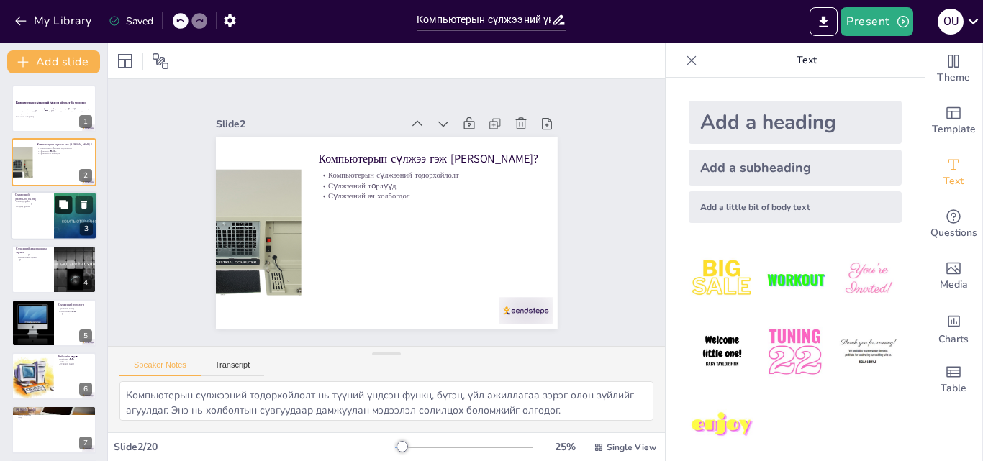
click at [55, 201] on button at bounding box center [63, 204] width 17 height 17
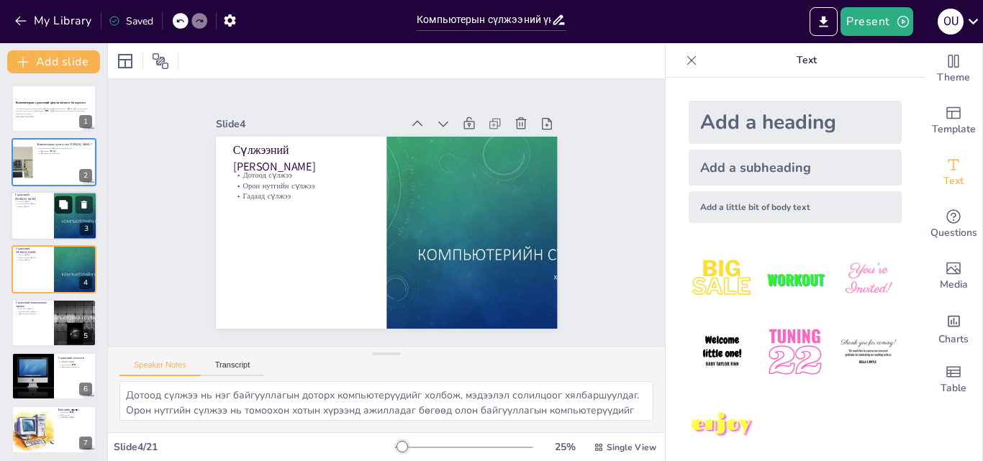
scroll to position [2, 0]
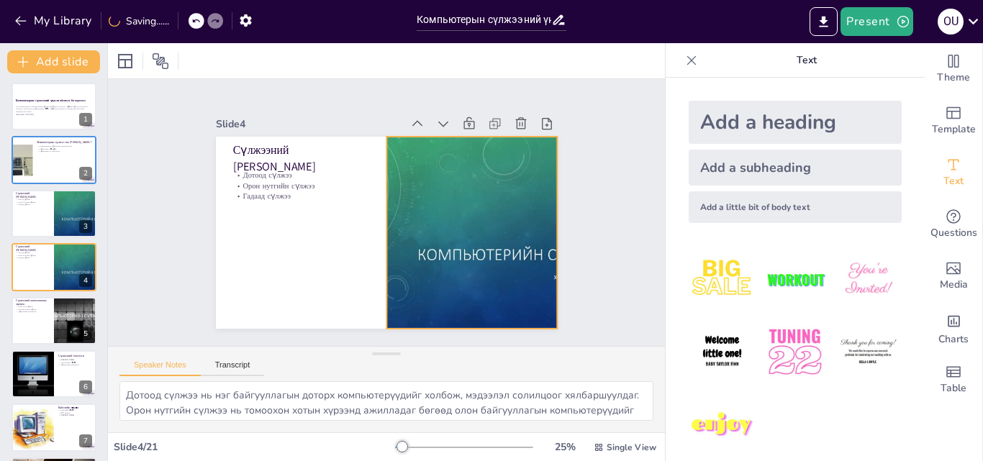
click at [496, 248] on div at bounding box center [384, 300] width 259 height 374
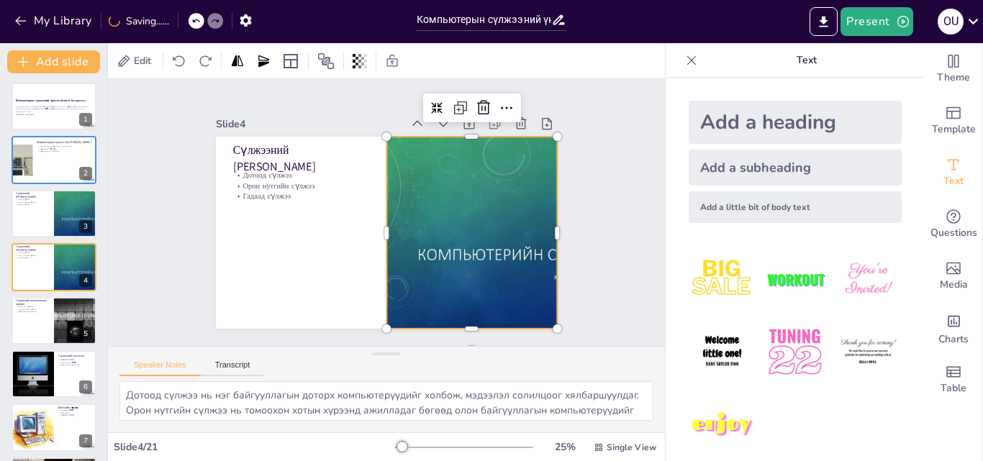
click at [502, 242] on div at bounding box center [472, 233] width 342 height 192
click at [498, 245] on div at bounding box center [305, 246] width 389 height 356
click at [484, 250] on div at bounding box center [432, 137] width 288 height 384
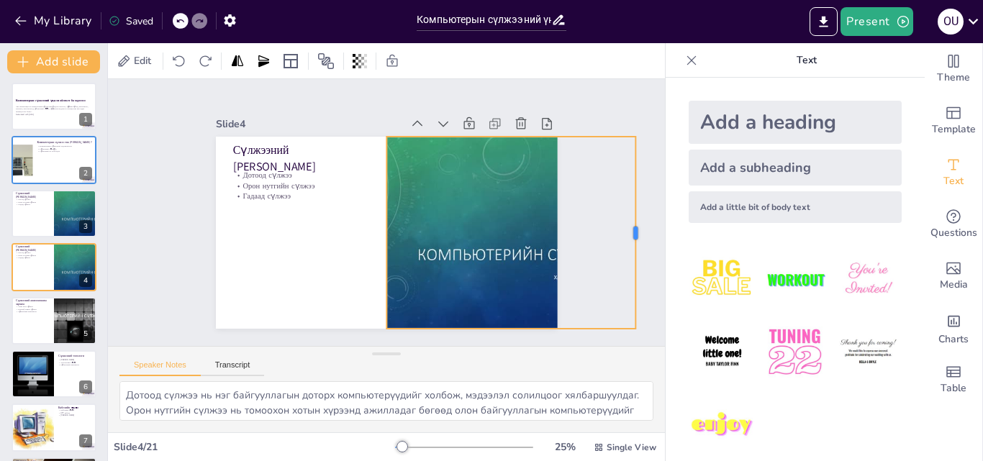
drag, startPoint x: 548, startPoint y: 233, endPoint x: 626, endPoint y: 232, distance: 78.4
click at [527, 248] on div at bounding box center [456, 266] width 390 height 314
click at [493, 244] on div at bounding box center [309, 254] width 382 height 371
click at [421, 244] on div at bounding box center [436, 284] width 383 height 371
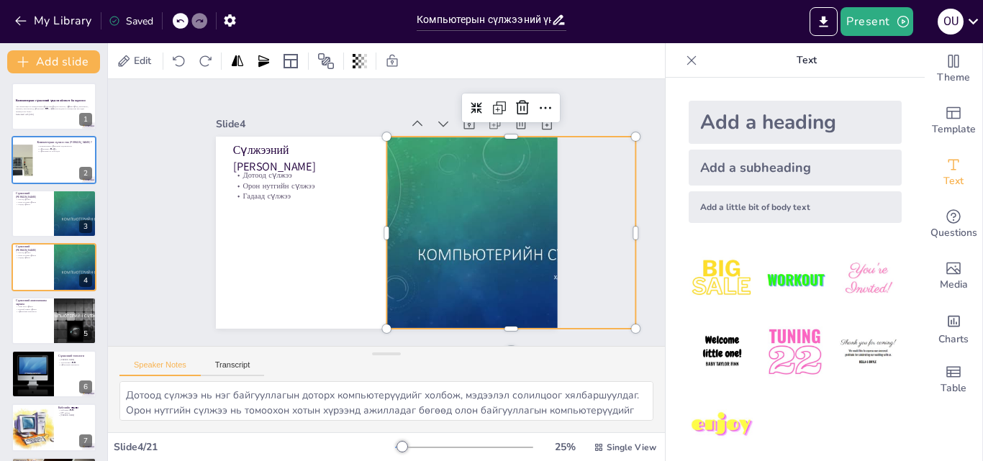
click at [498, 246] on div at bounding box center [360, 129] width 337 height 392
click at [504, 252] on div at bounding box center [453, 155] width 356 height 389
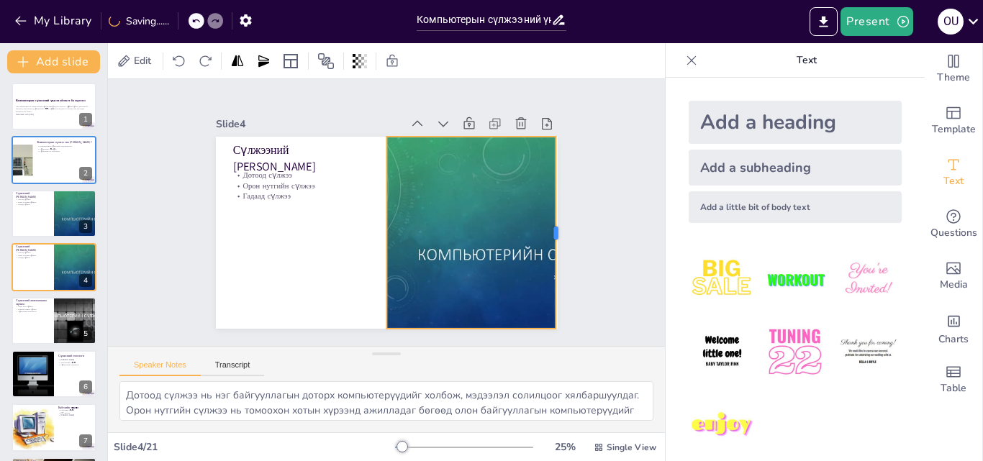
drag, startPoint x: 625, startPoint y: 226, endPoint x: 545, endPoint y: 219, distance: 80.1
click at [387, 320] on div at bounding box center [297, 364] width 181 height 89
click at [477, 244] on div at bounding box center [397, 126] width 227 height 360
click at [424, 248] on div at bounding box center [420, 293] width 356 height 389
click at [411, 247] on div at bounding box center [420, 293] width 356 height 389
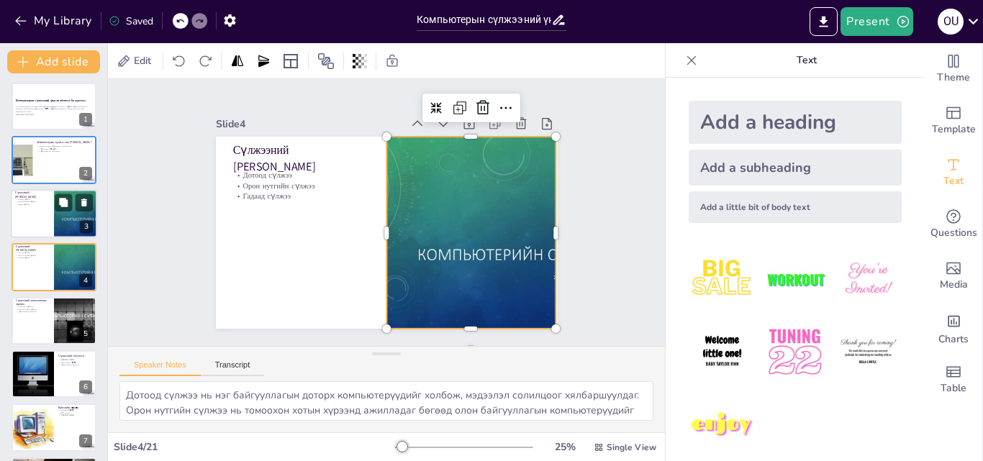
click at [54, 210] on div at bounding box center [75, 213] width 86 height 49
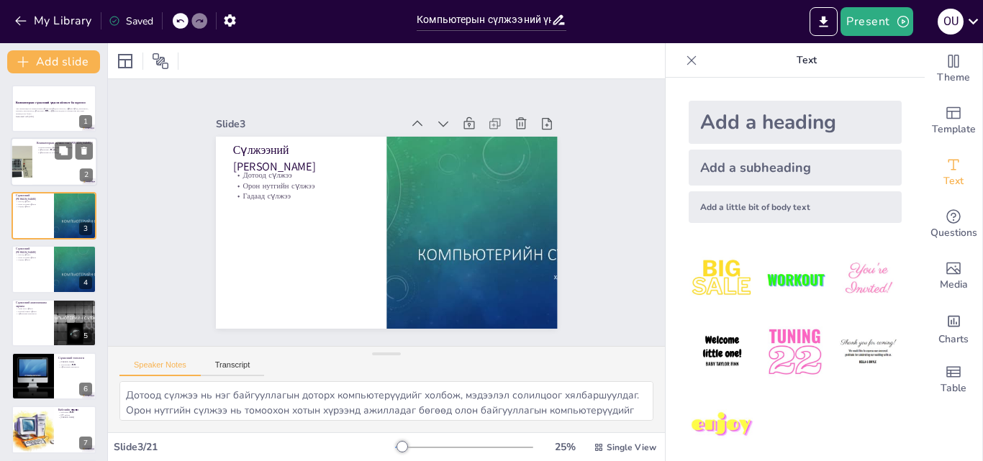
click at [52, 171] on div at bounding box center [54, 162] width 86 height 49
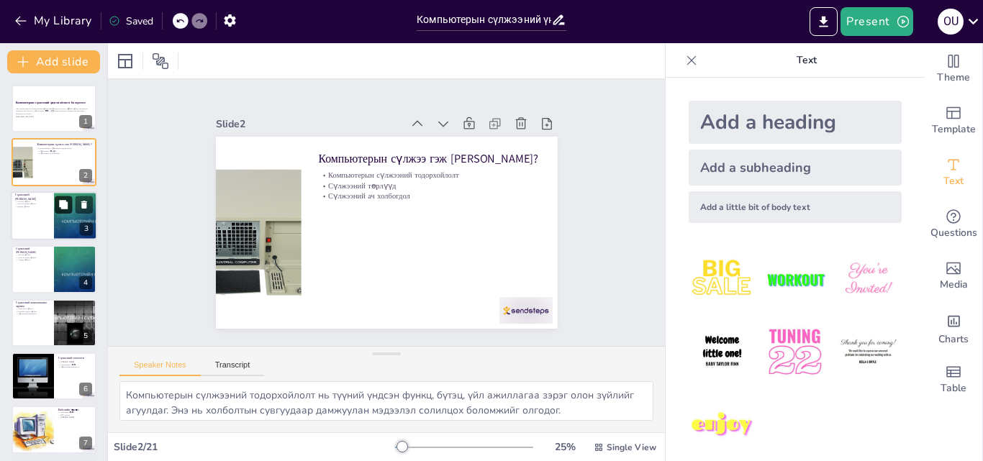
click at [59, 209] on icon at bounding box center [63, 204] width 10 height 10
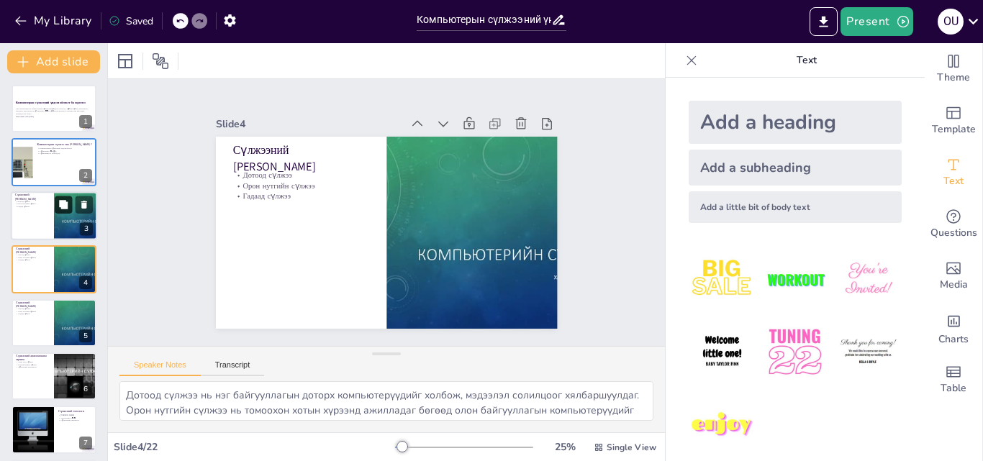
scroll to position [2, 0]
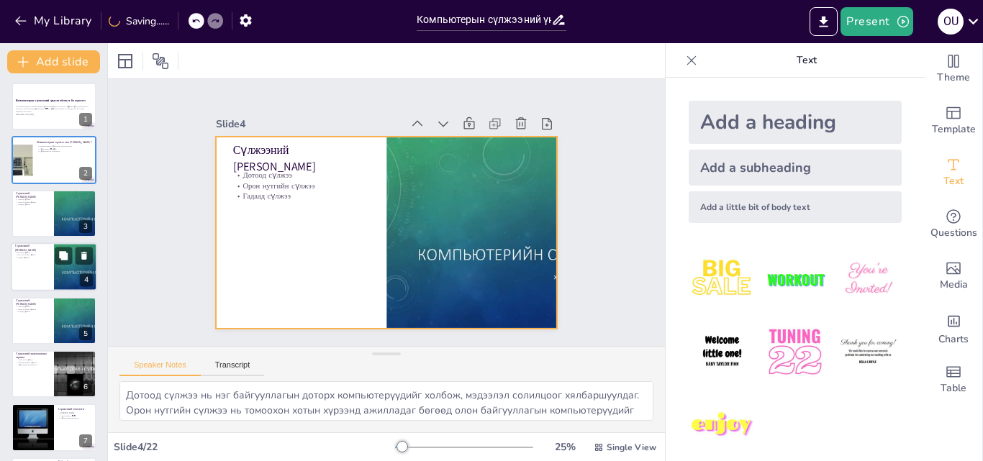
click at [45, 266] on div at bounding box center [54, 266] width 86 height 49
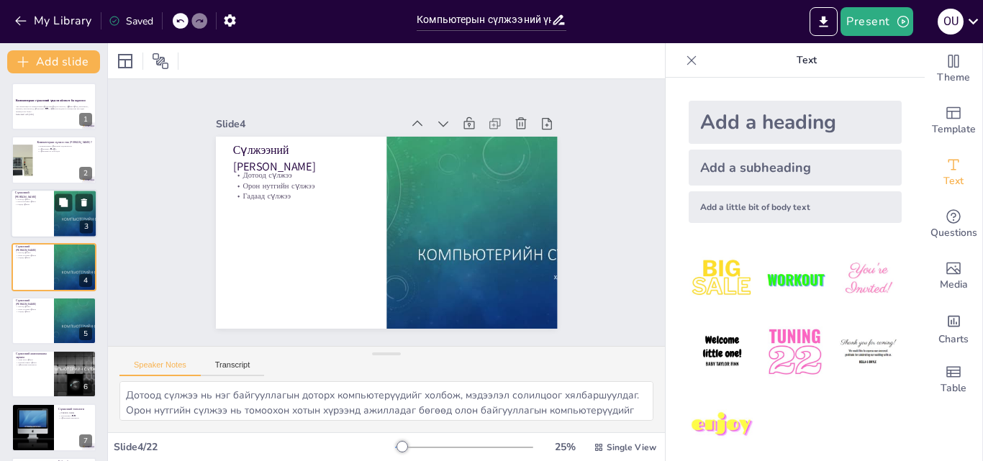
click at [30, 211] on div at bounding box center [54, 213] width 86 height 49
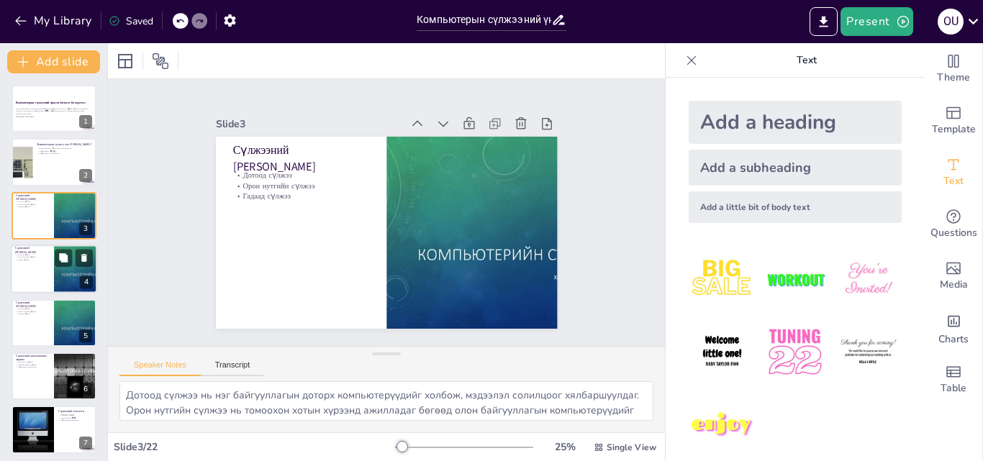
click at [52, 266] on div at bounding box center [54, 269] width 86 height 49
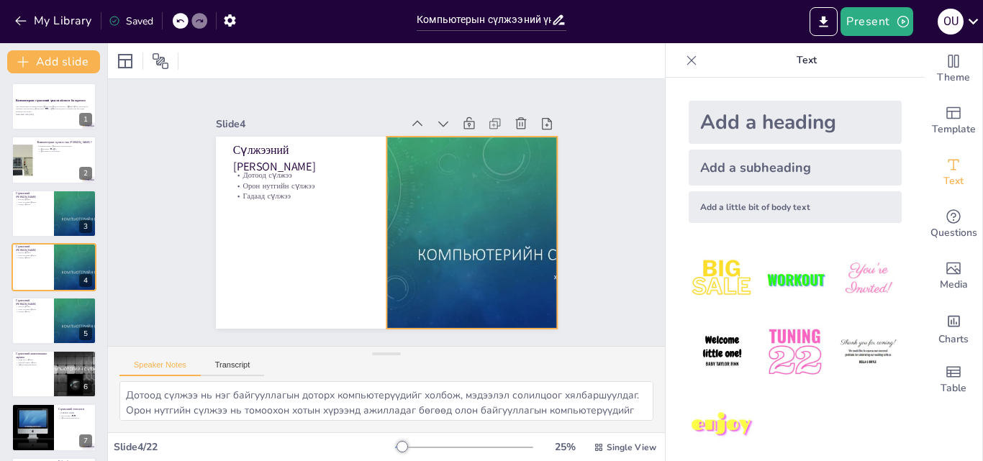
click at [476, 243] on div at bounding box center [420, 293] width 356 height 389
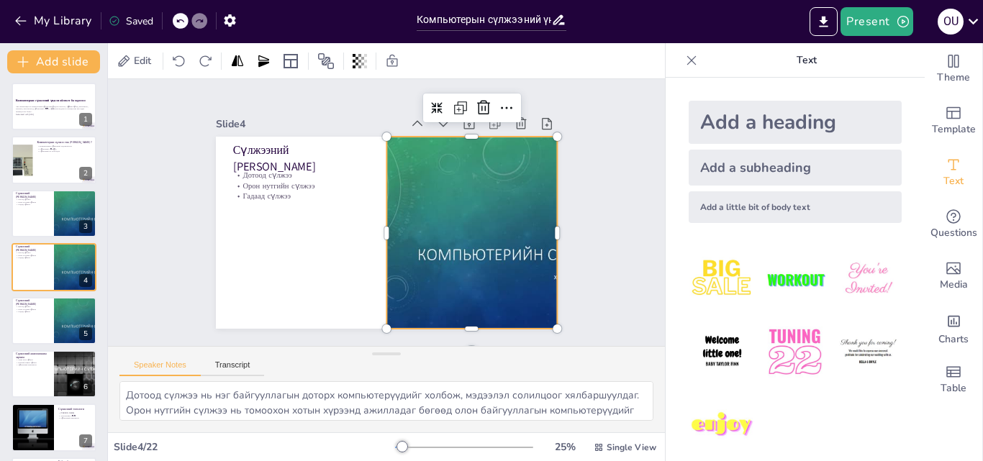
click at [463, 249] on div at bounding box center [423, 133] width 258 height 374
click at [427, 254] on div at bounding box center [341, 288] width 288 height 384
click at [412, 241] on div at bounding box center [402, 299] width 314 height 390
click at [455, 219] on div at bounding box center [314, 262] width 371 height 383
click at [471, 254] on div at bounding box center [307, 175] width 374 height 259
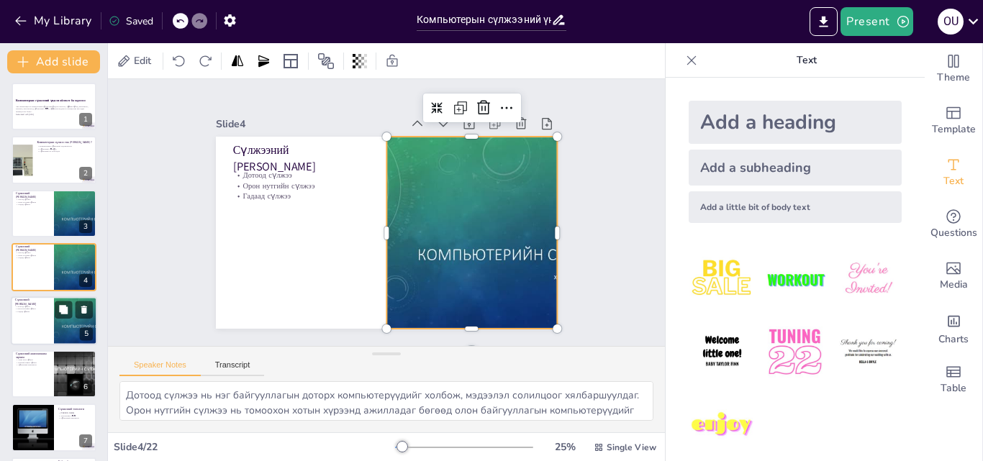
click at [70, 323] on div at bounding box center [75, 320] width 86 height 49
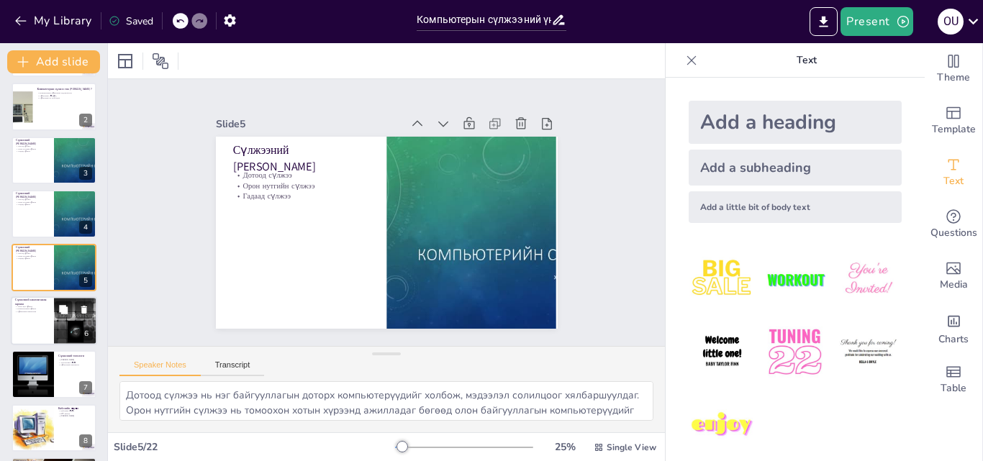
click at [30, 314] on div at bounding box center [54, 320] width 86 height 49
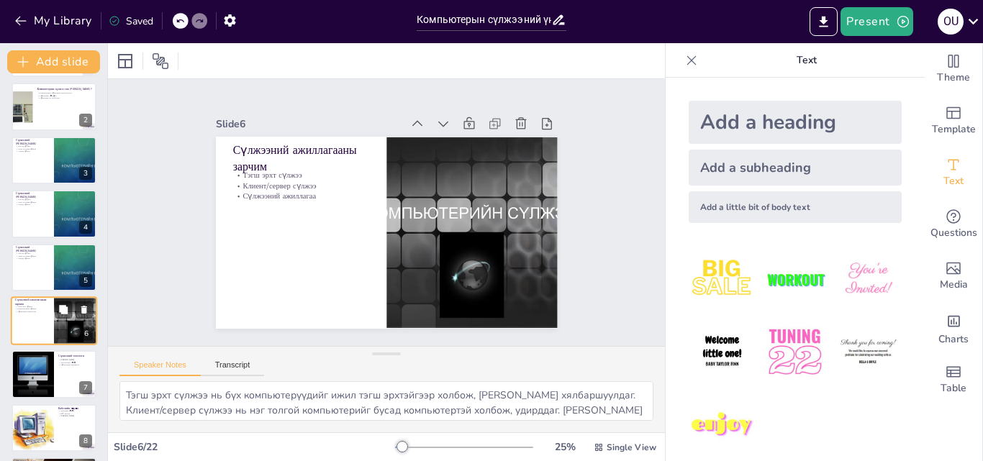
scroll to position [109, 0]
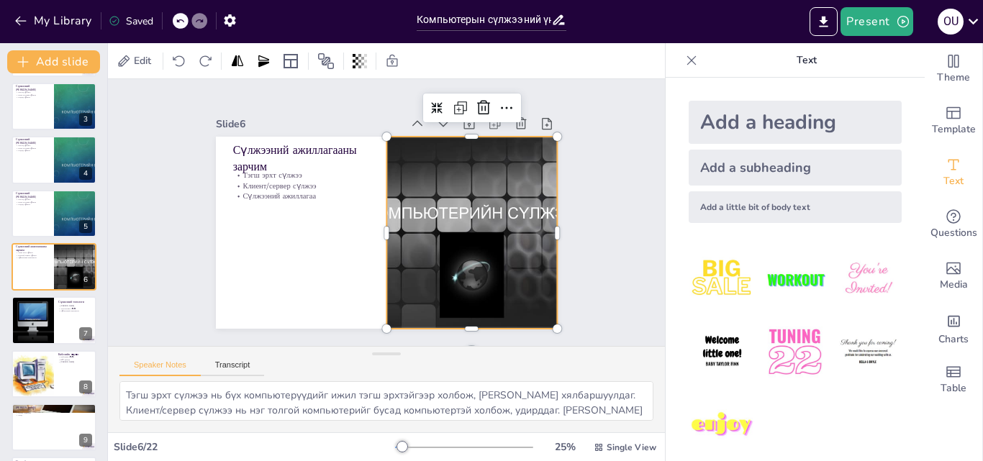
click at [463, 198] on div at bounding box center [344, 135] width 314 height 319
click at [464, 204] on div at bounding box center [336, 140] width 319 height 314
click at [131, 61] on span "Edit" at bounding box center [142, 61] width 23 height 14
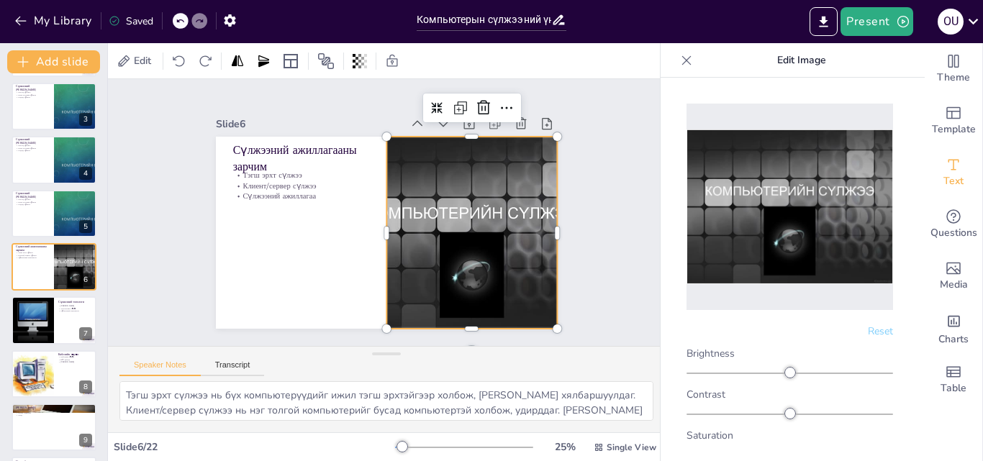
click at [793, 178] on img at bounding box center [789, 207] width 207 height 155
click at [64, 205] on icon at bounding box center [63, 202] width 9 height 9
type textarea "Дотоод сүлжээ нь нэг байгууллагын доторх компьютерүүдийг холбож, мэдээлэл солил…"
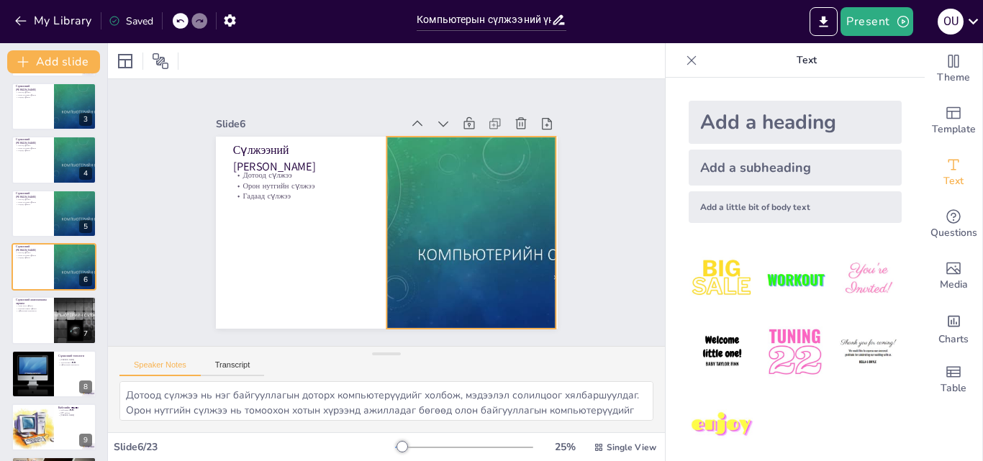
click at [503, 249] on div at bounding box center [474, 223] width 360 height 227
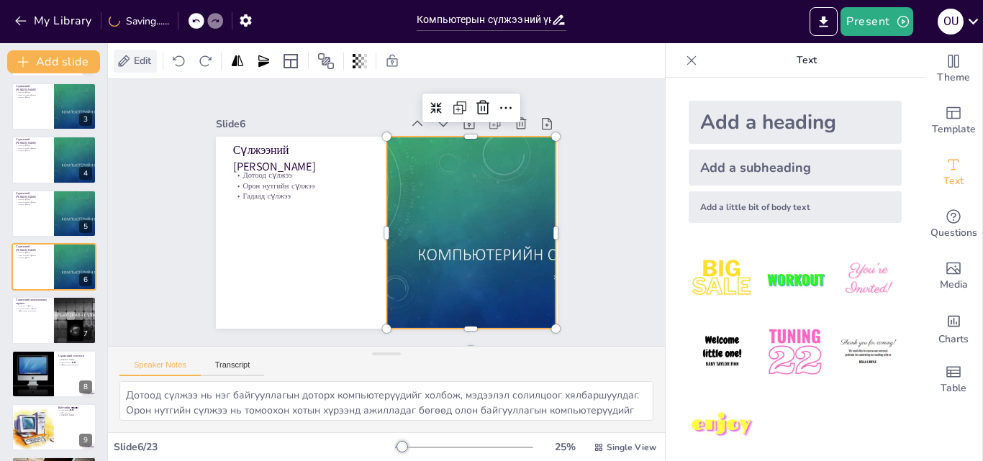
click at [130, 60] on icon at bounding box center [124, 61] width 14 height 14
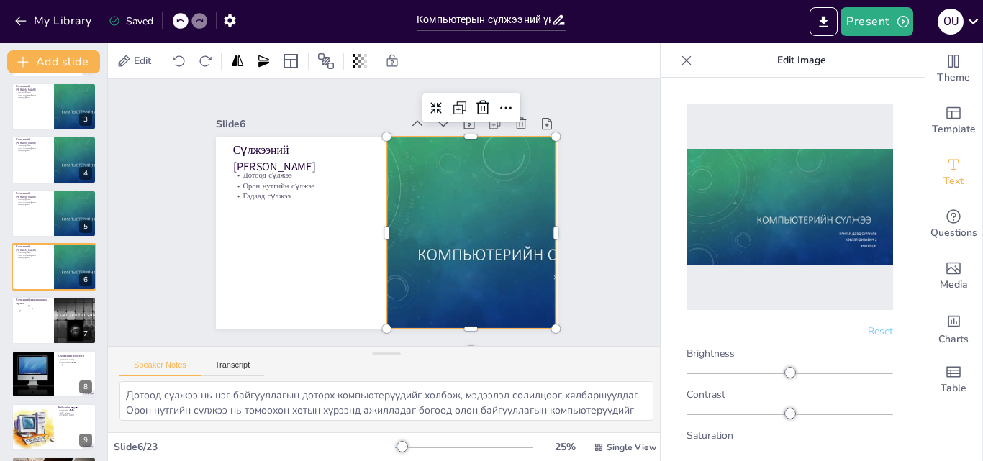
click at [841, 231] on img at bounding box center [789, 207] width 207 height 116
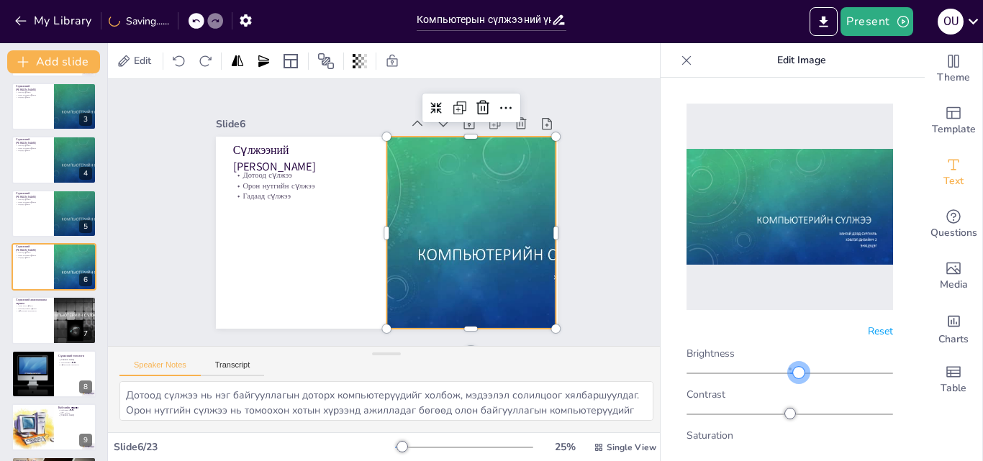
click at [793, 367] on div at bounding box center [799, 373] width 12 height 12
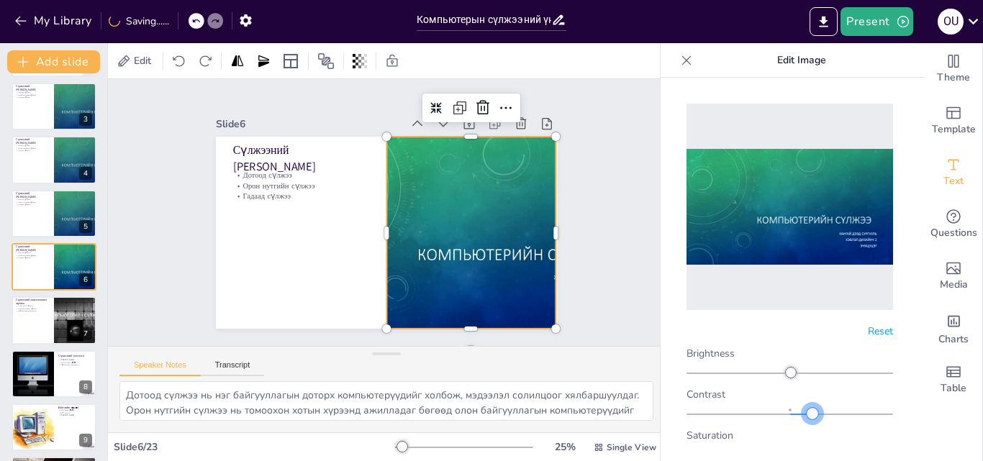
drag, startPoint x: 740, startPoint y: 405, endPoint x: 806, endPoint y: 398, distance: 65.9
click at [807, 408] on div at bounding box center [813, 414] width 12 height 12
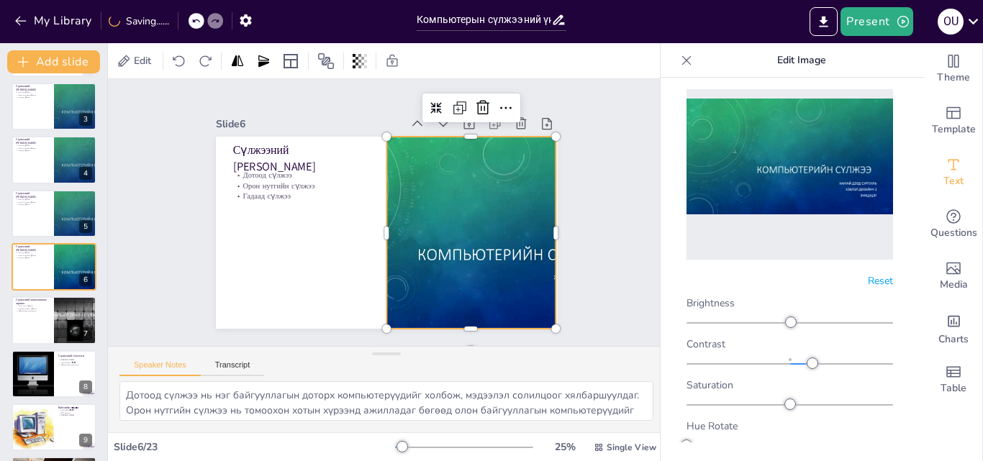
scroll to position [0, 0]
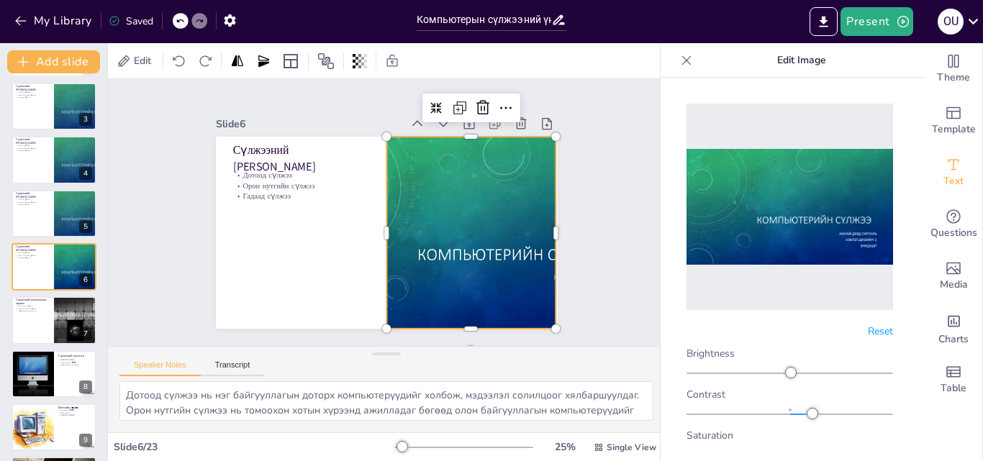
click at [798, 204] on img at bounding box center [789, 207] width 207 height 116
click at [856, 217] on img at bounding box center [789, 207] width 207 height 116
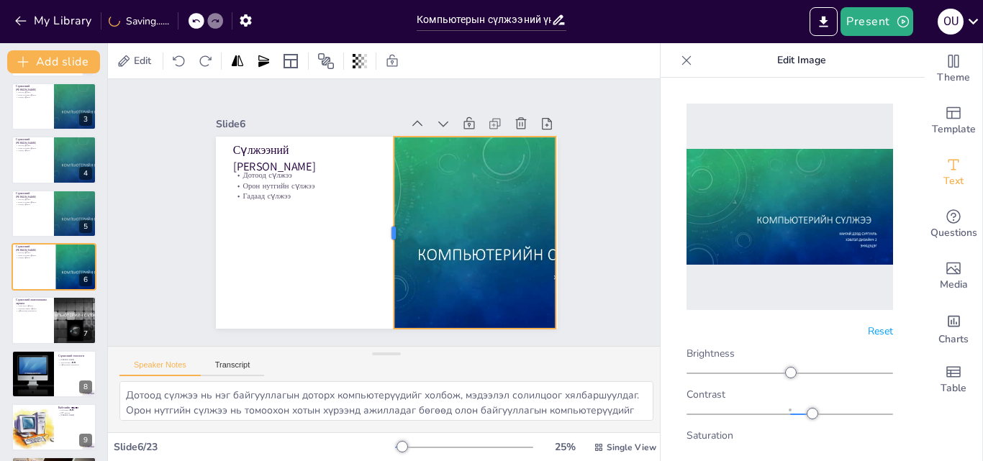
drag, startPoint x: 376, startPoint y: 227, endPoint x: 394, endPoint y: 245, distance: 25.4
click at [391, 245] on div "Сүлжээний хамрах хүрээ Дотоод сүлжээ Орон нутгийн сүлжээ Гадаад сүлжээ" at bounding box center [403, 202] width 337 height 392
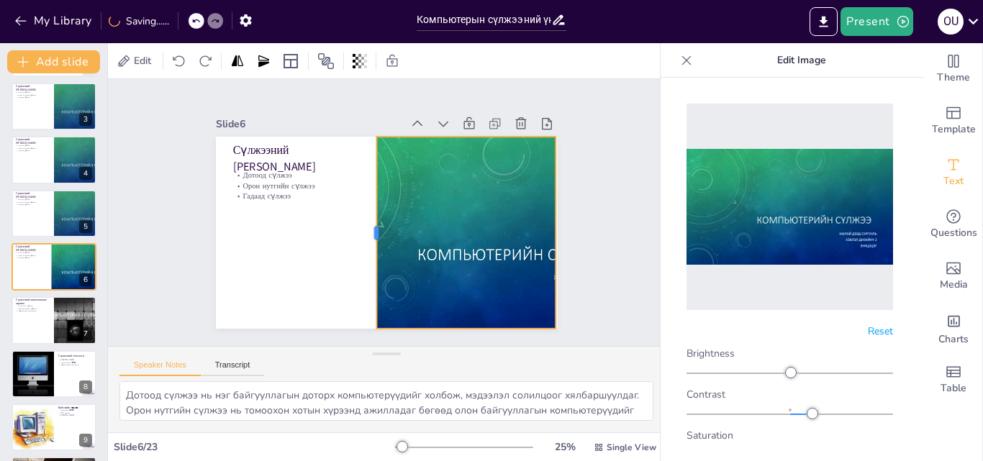
click at [365, 244] on div at bounding box center [371, 233] width 12 height 192
click at [433, 249] on div at bounding box center [472, 233] width 342 height 192
click at [417, 355] on icon at bounding box center [404, 367] width 24 height 24
click at [428, 207] on div at bounding box center [299, 201] width 360 height 227
click at [478, 250] on div at bounding box center [472, 233] width 342 height 192
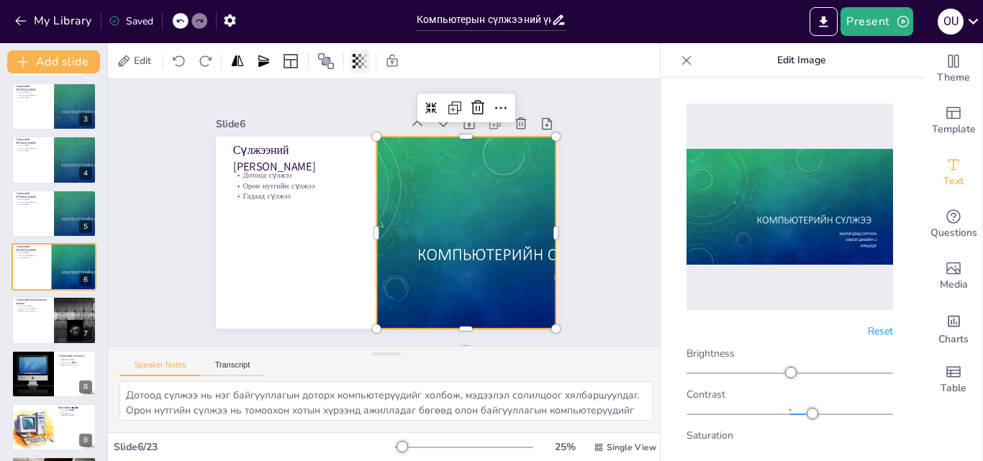
click at [358, 59] on icon at bounding box center [356, 61] width 3 height 9
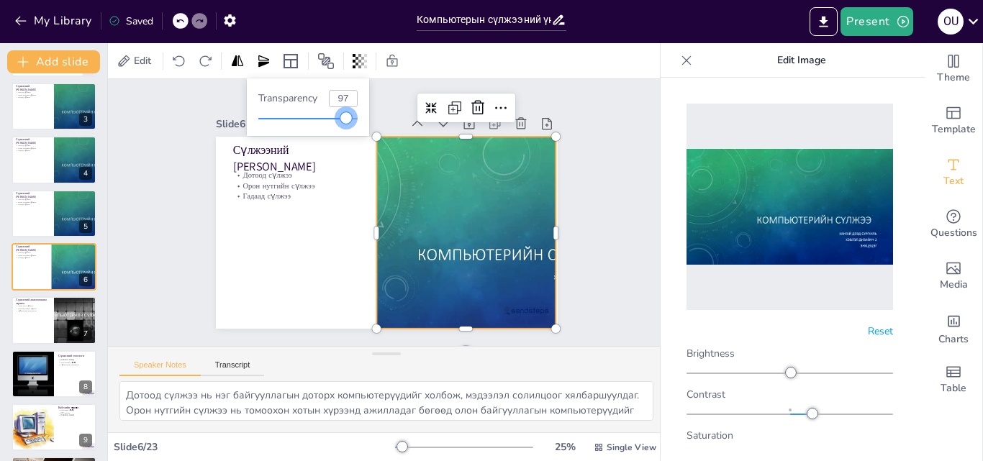
type input "100"
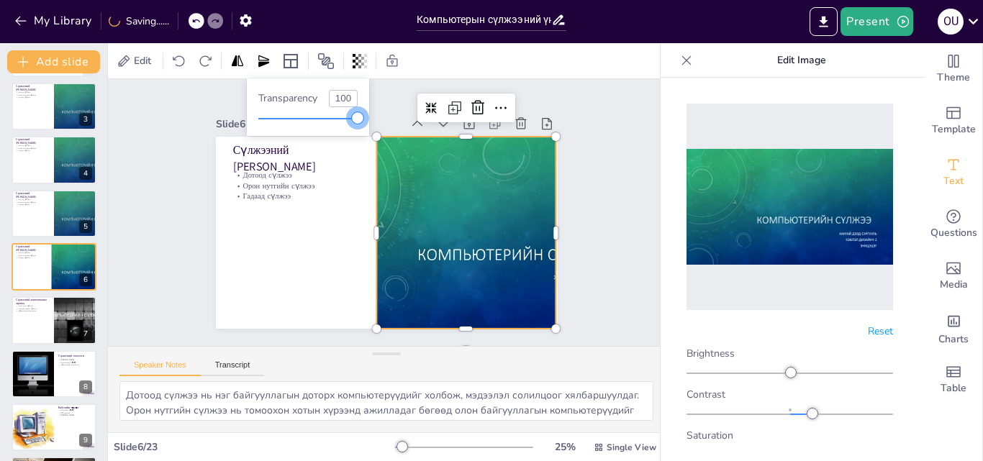
drag, startPoint x: 356, startPoint y: 120, endPoint x: 364, endPoint y: 122, distance: 8.2
click at [363, 122] on div at bounding box center [358, 118] width 12 height 12
click at [288, 63] on icon at bounding box center [290, 61] width 17 height 17
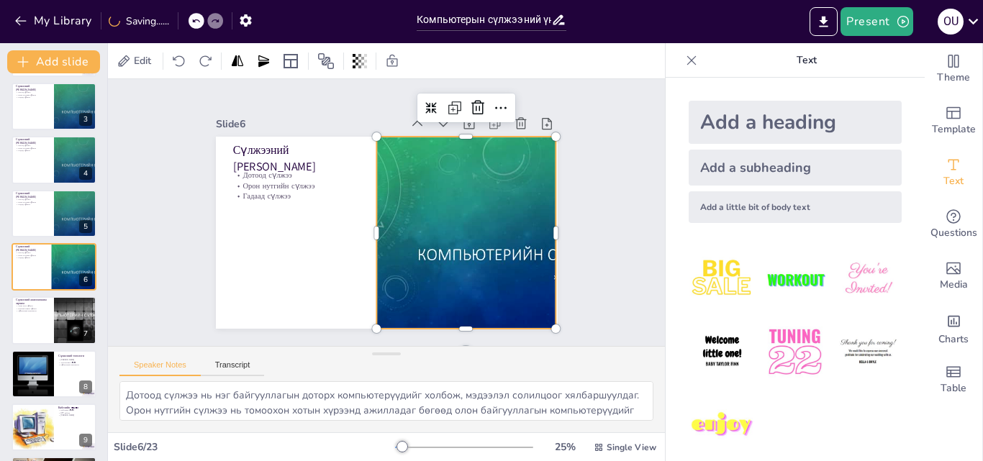
click at [709, 272] on img at bounding box center [722, 279] width 67 height 67
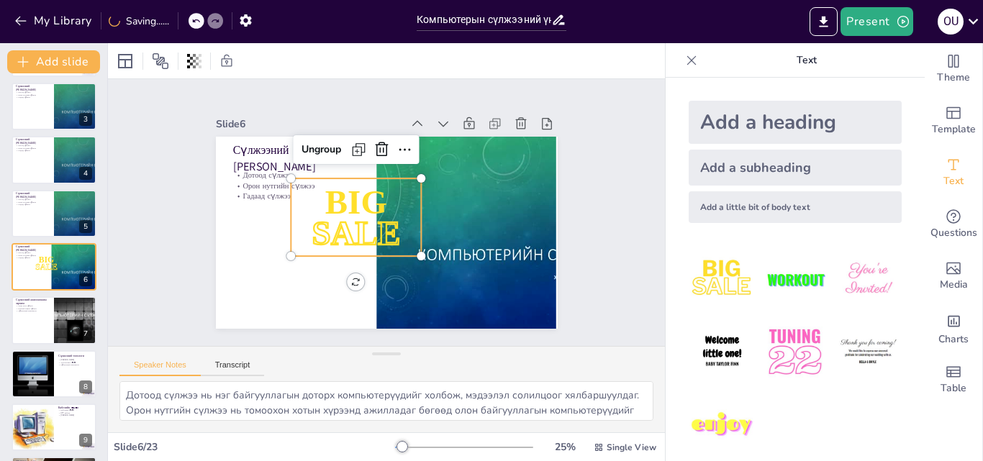
click at [776, 284] on img at bounding box center [794, 279] width 67 height 67
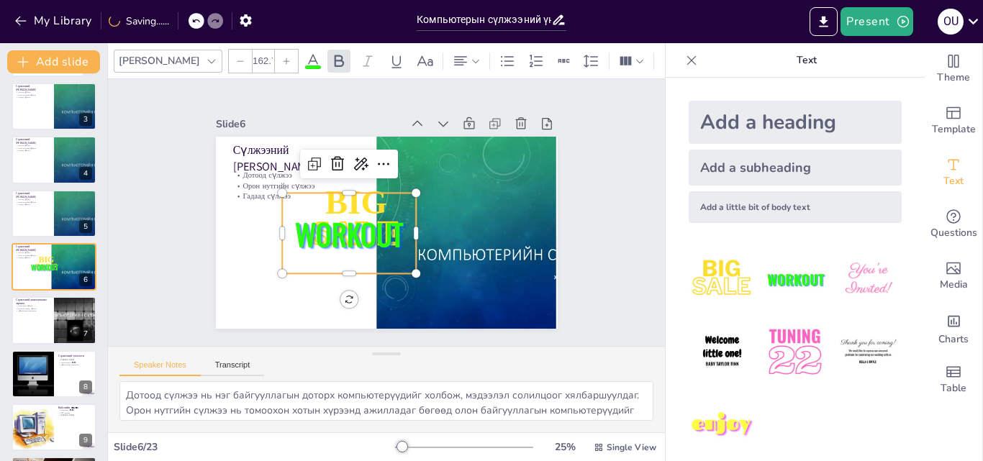
click at [723, 162] on div "Add a subheading" at bounding box center [795, 168] width 213 height 36
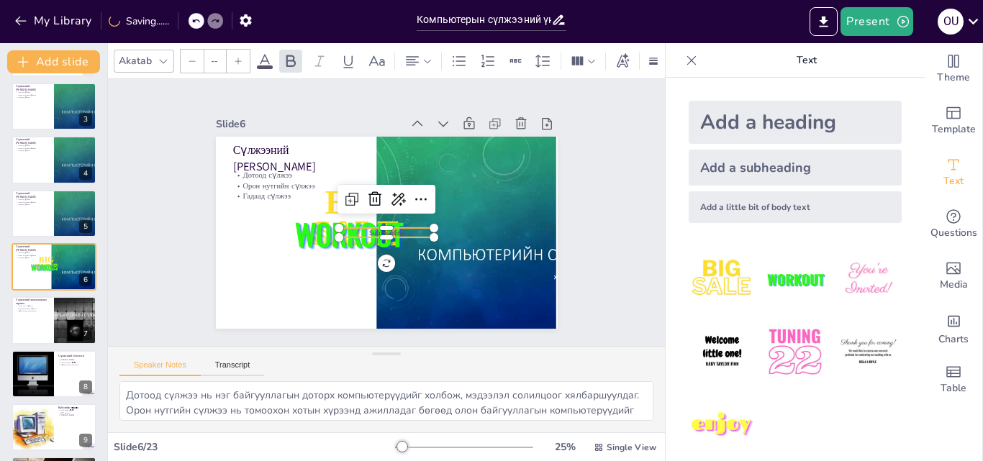
type input "38"
click at [382, 218] on icon at bounding box center [393, 229] width 22 height 22
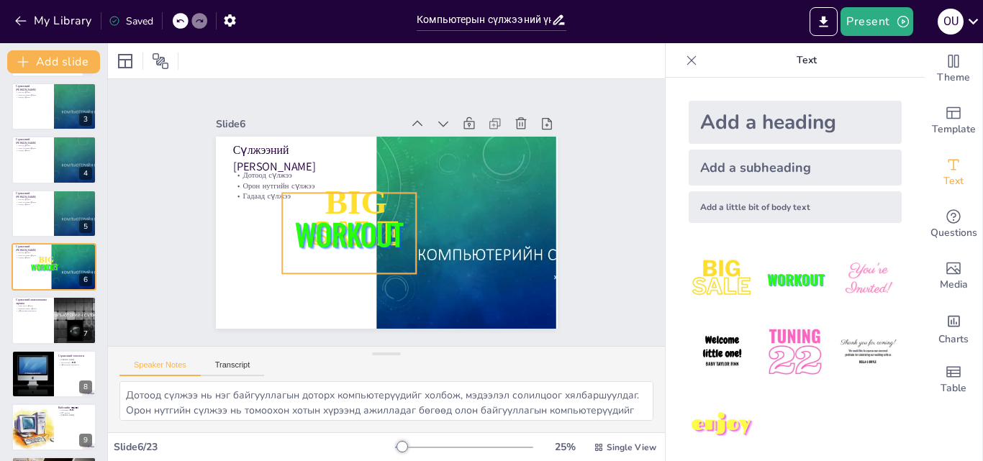
click at [372, 200] on div "WORKOUT" at bounding box center [419, 184] width 148 height 107
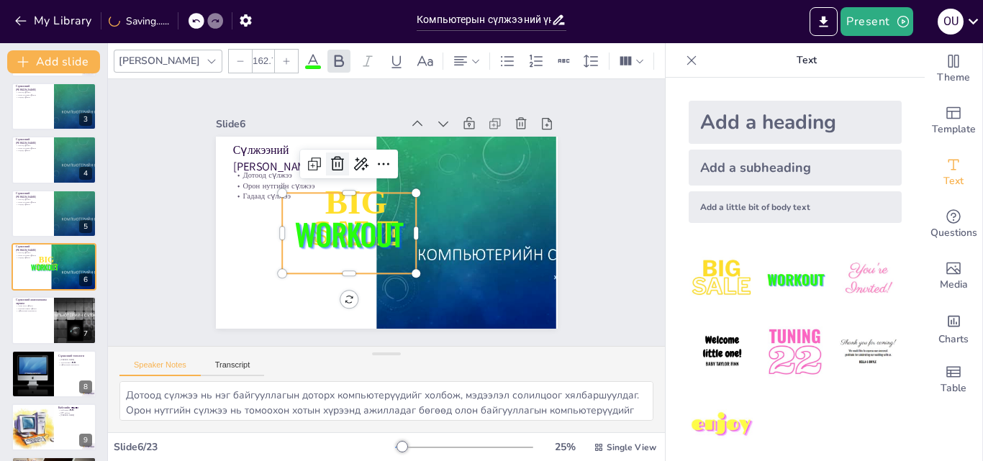
click at [331, 161] on icon at bounding box center [337, 164] width 13 height 14
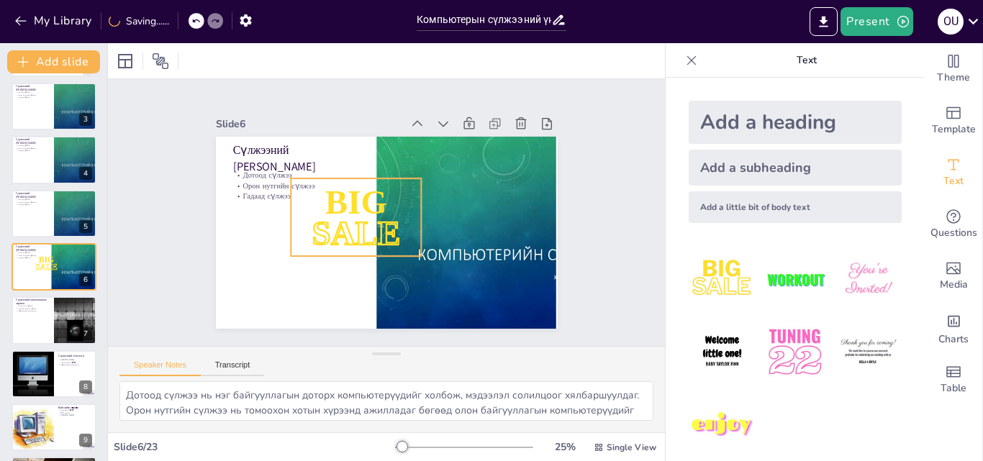
click at [377, 205] on span "BIG" at bounding box center [412, 232] width 71 height 55
click at [437, 180] on icon at bounding box center [445, 188] width 17 height 17
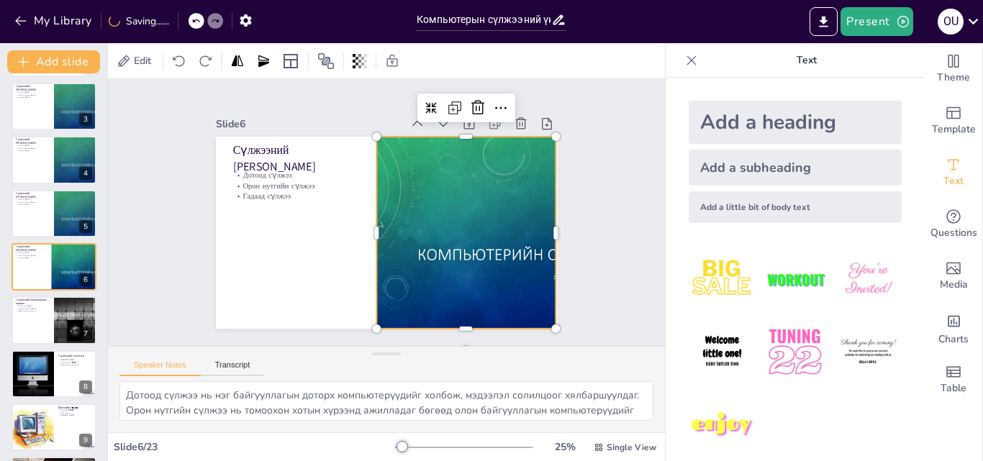
click at [474, 242] on div at bounding box center [443, 279] width 389 height 356
click at [475, 246] on div at bounding box center [446, 149] width 337 height 392
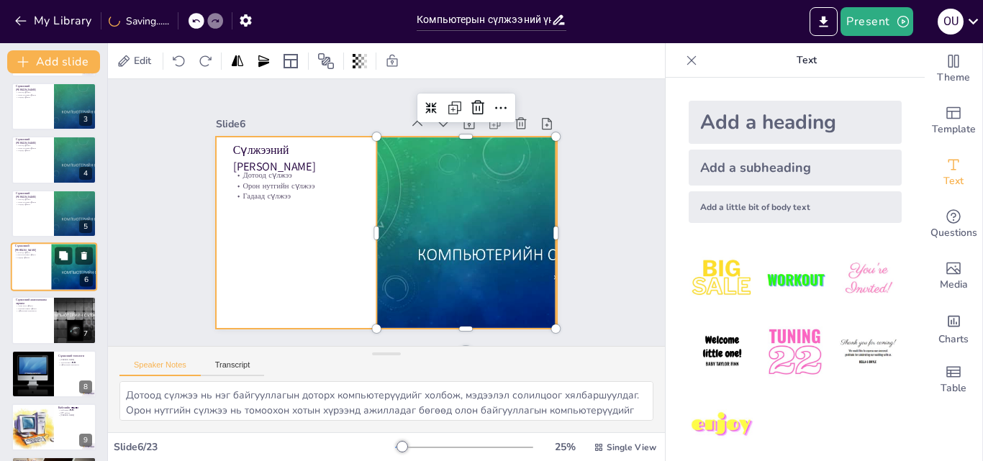
click at [47, 268] on div at bounding box center [54, 266] width 86 height 49
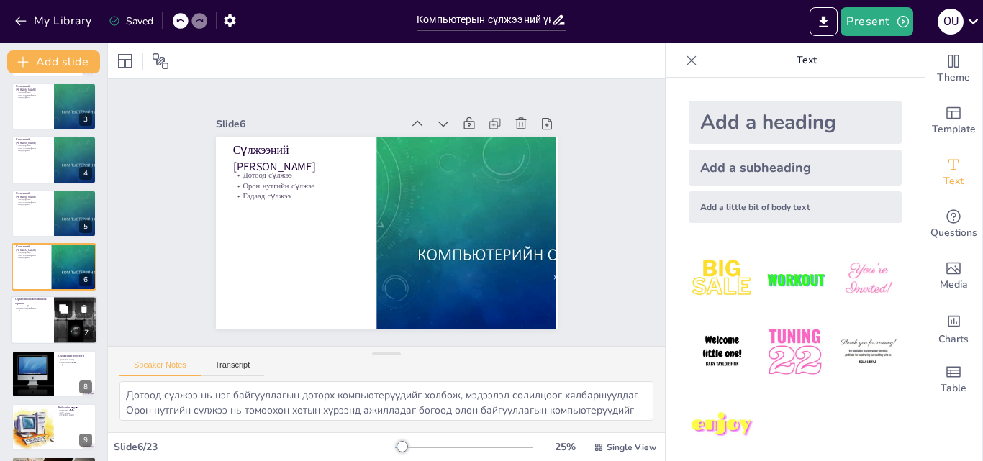
click at [55, 310] on button at bounding box center [63, 309] width 17 height 17
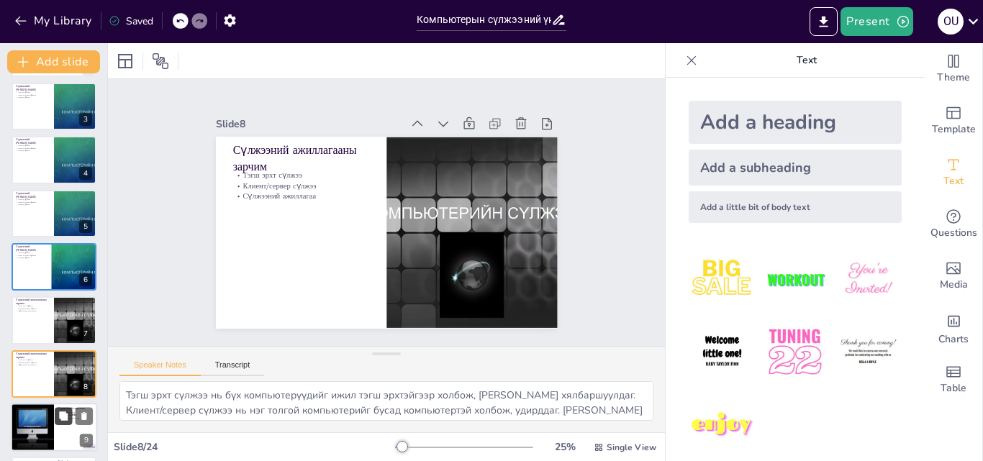
scroll to position [216, 0]
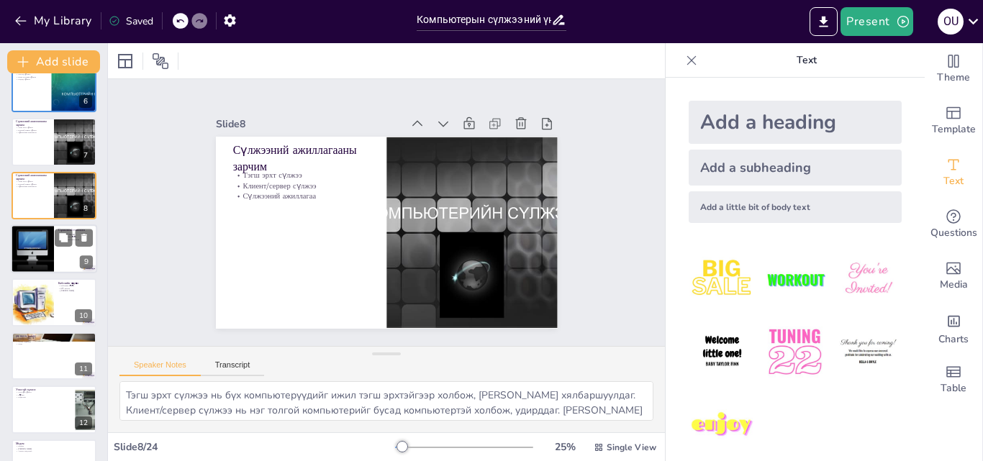
click at [36, 260] on div at bounding box center [32, 249] width 49 height 49
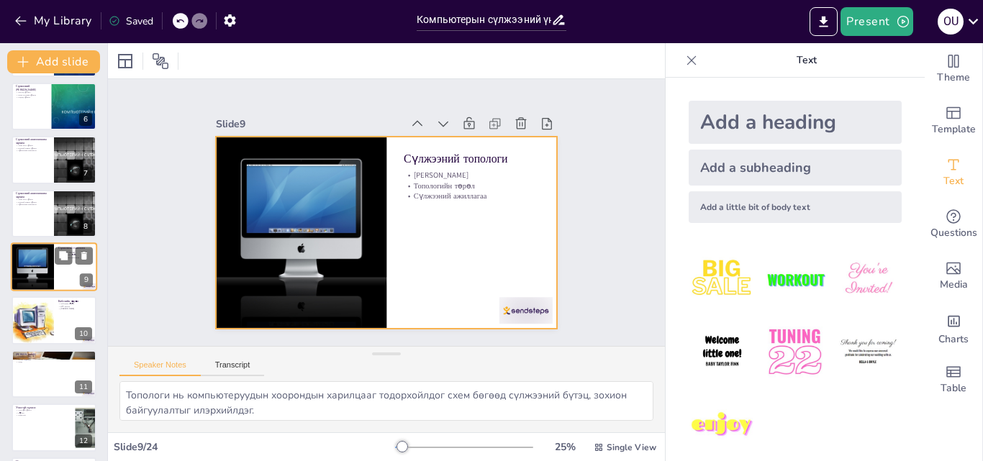
scroll to position [342, 0]
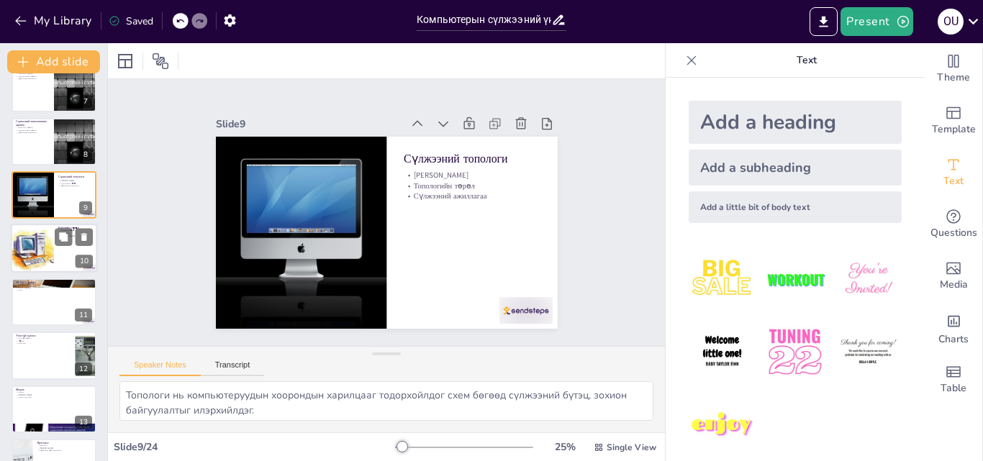
click at [37, 256] on div at bounding box center [32, 249] width 49 height 49
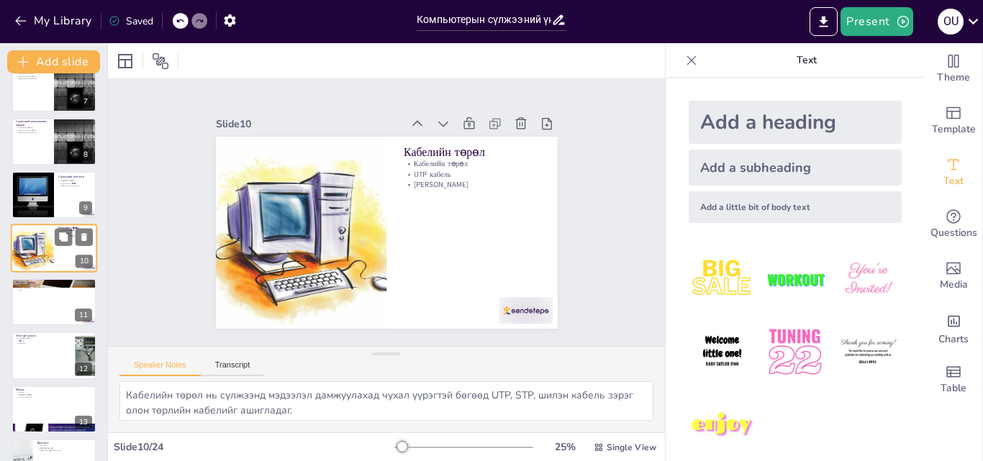
scroll to position [323, 0]
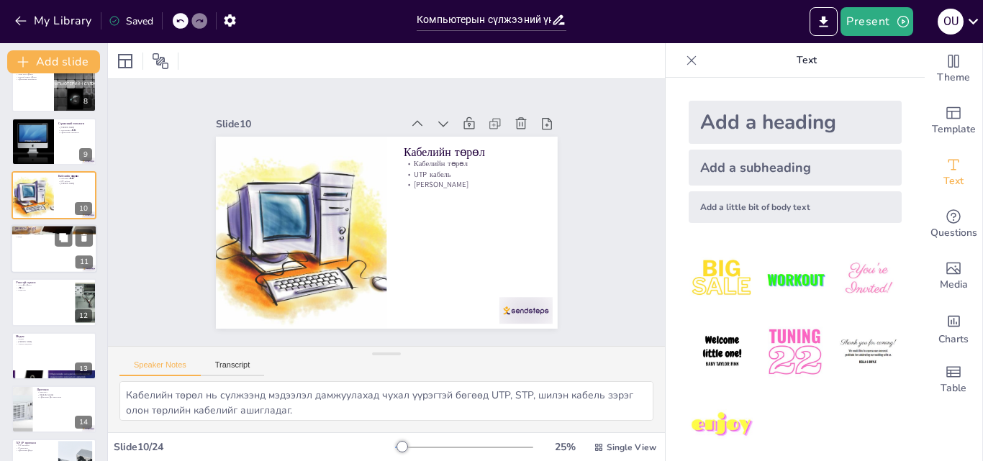
click at [24, 266] on div at bounding box center [54, 249] width 86 height 49
type textarea "[PERSON_NAME] бөгөөд энэ нь бусад холбогч кабелийн төрөлтэй харьцуулахад өндөр …"
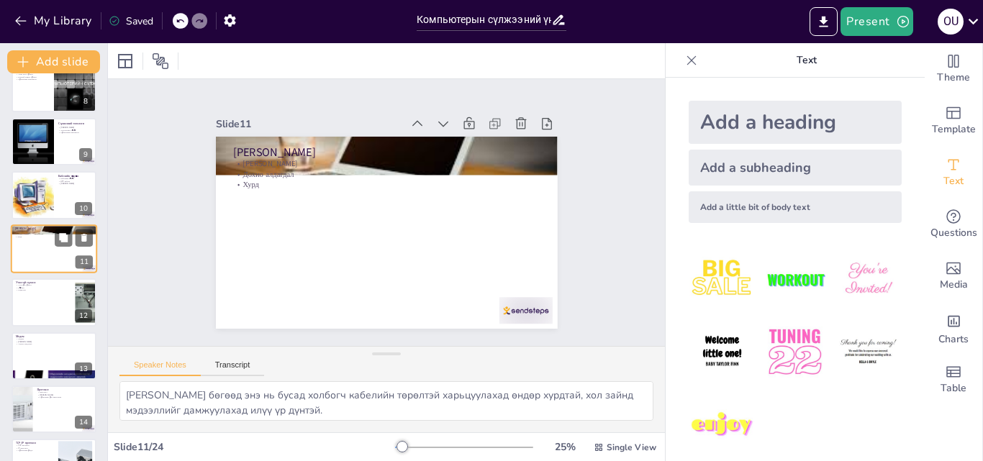
scroll to position [376, 0]
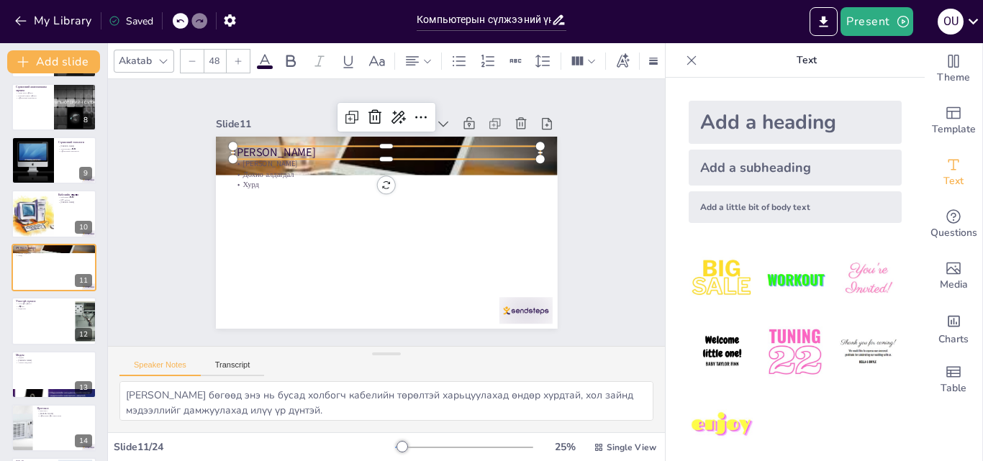
click at [263, 198] on p "[PERSON_NAME]" at bounding box center [361, 268] width 287 height 140
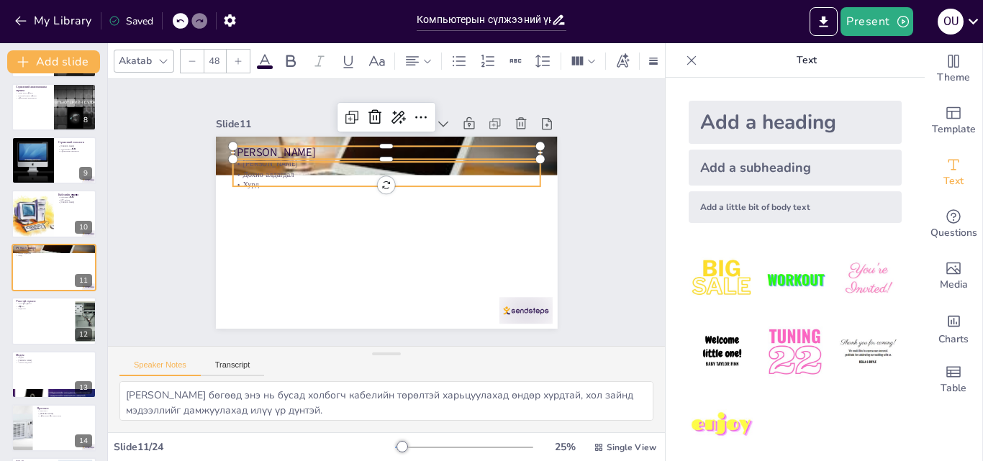
click at [263, 168] on p "Дохио алдагдал" at bounding box center [358, 187] width 214 height 236
type input "32"
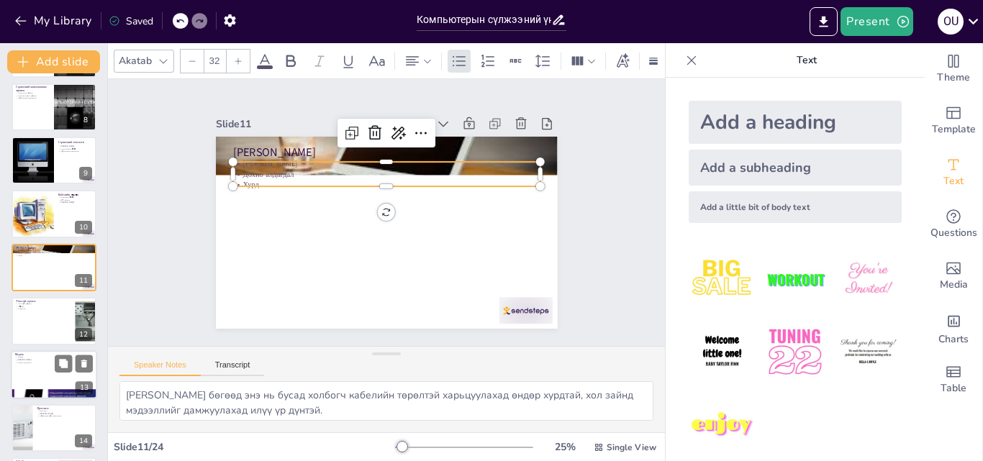
click at [23, 329] on div at bounding box center [54, 320] width 85 height 47
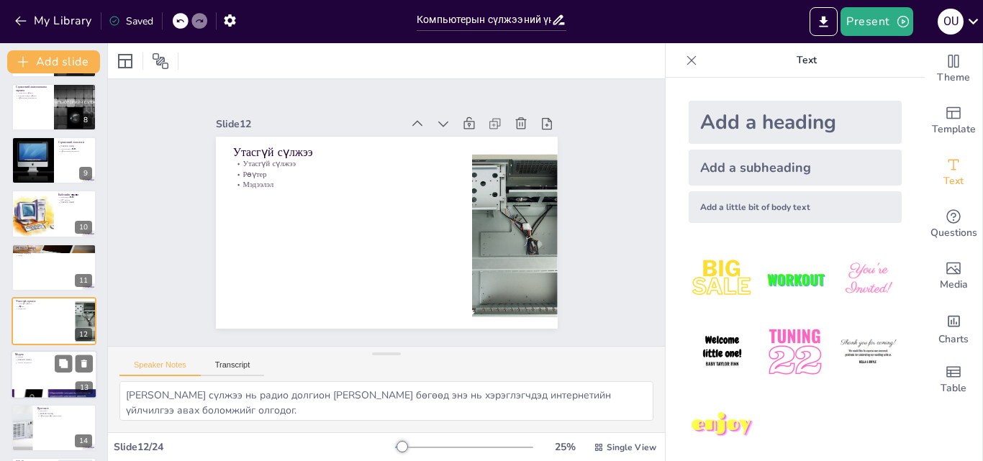
scroll to position [430, 0]
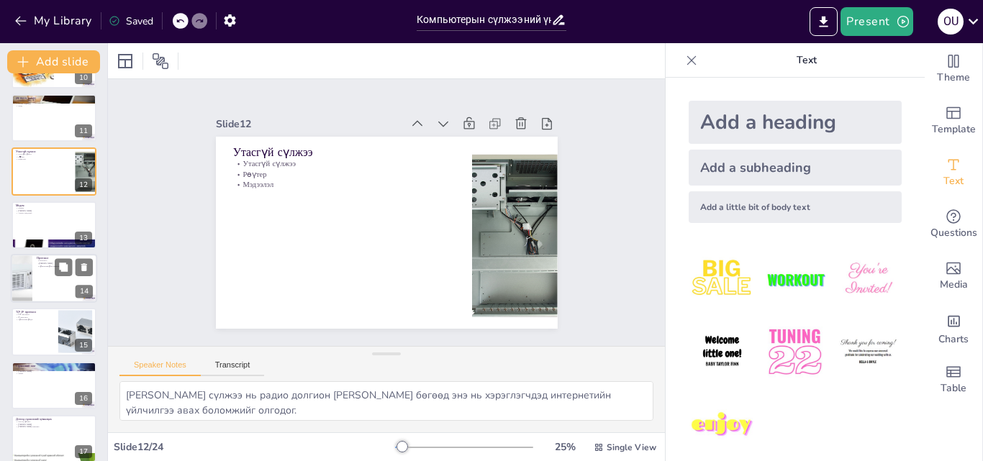
click at [45, 287] on div at bounding box center [54, 278] width 86 height 49
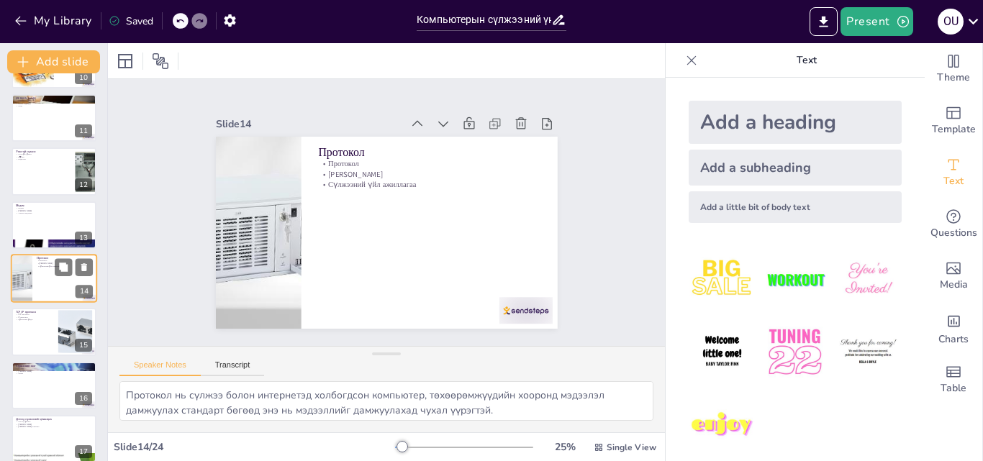
scroll to position [538, 0]
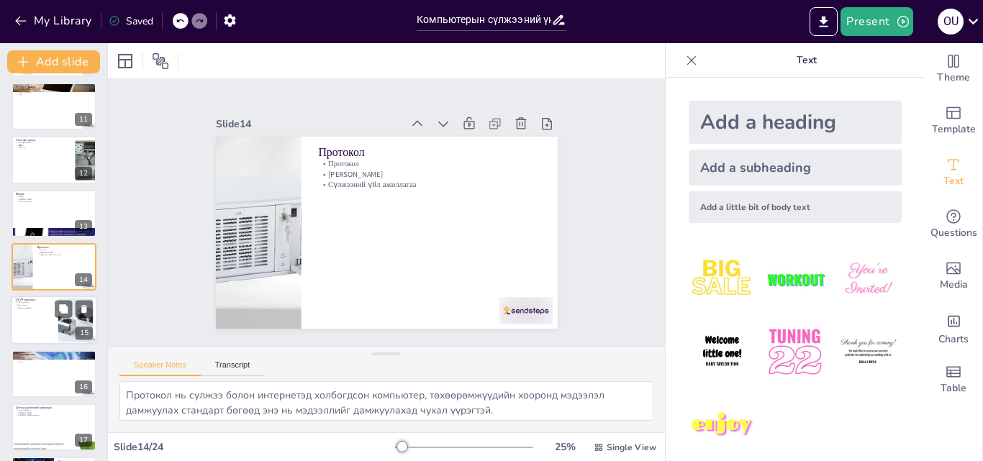
click at [50, 337] on div at bounding box center [54, 320] width 86 height 49
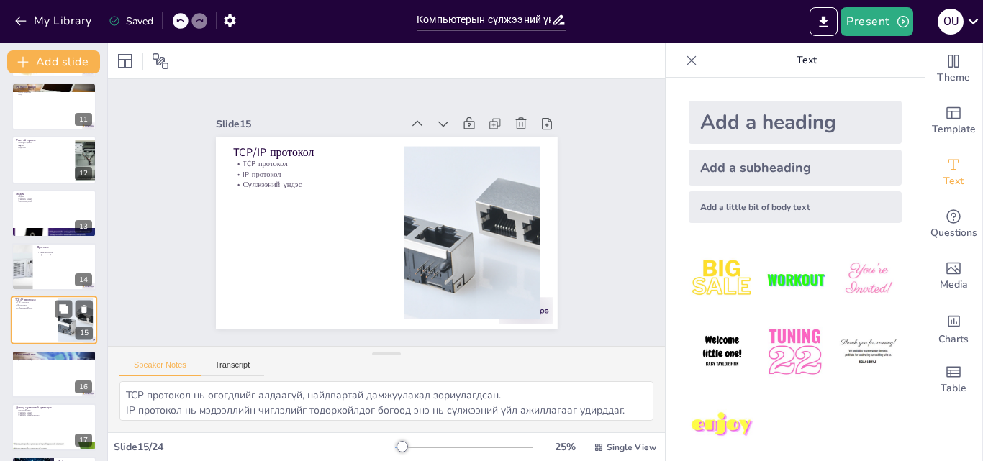
scroll to position [591, 0]
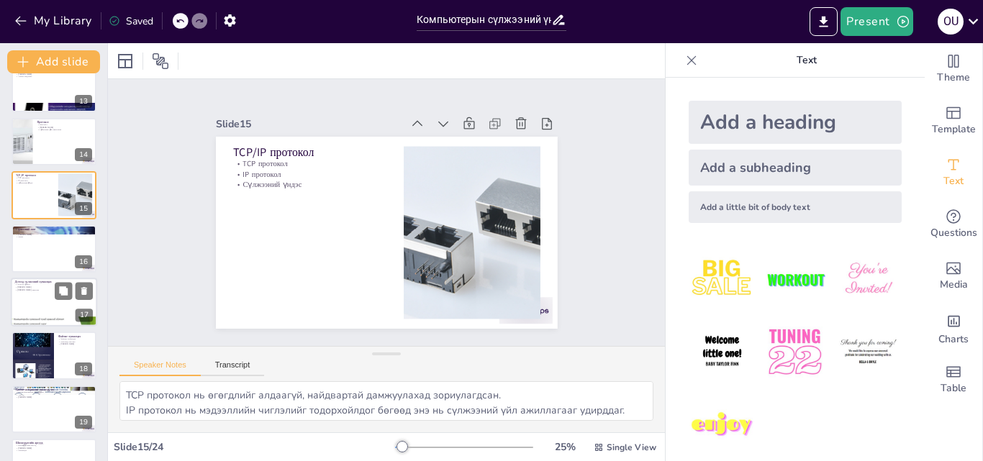
click at [34, 299] on div at bounding box center [54, 302] width 86 height 49
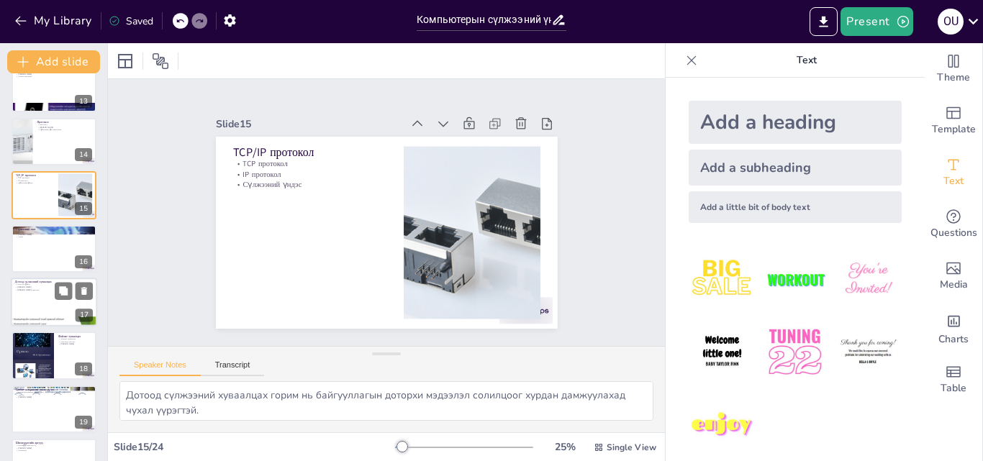
scroll to position [698, 0]
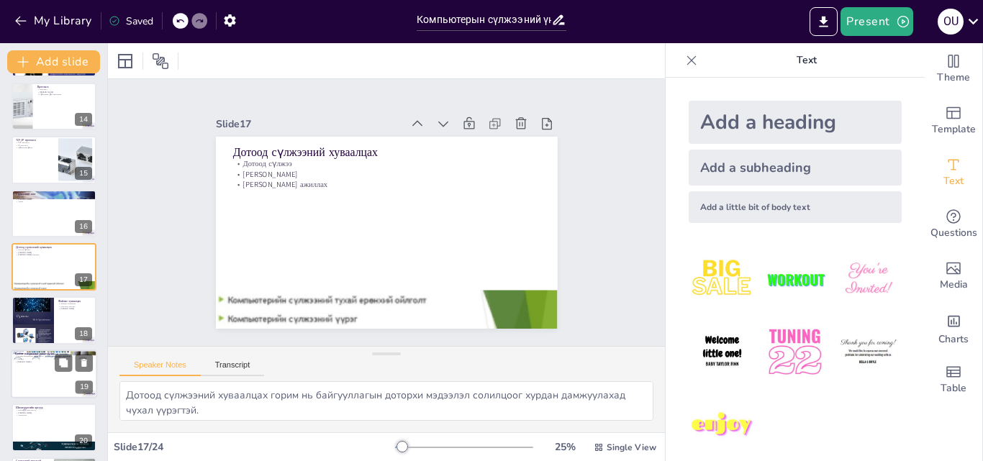
click at [40, 368] on div at bounding box center [54, 374] width 86 height 49
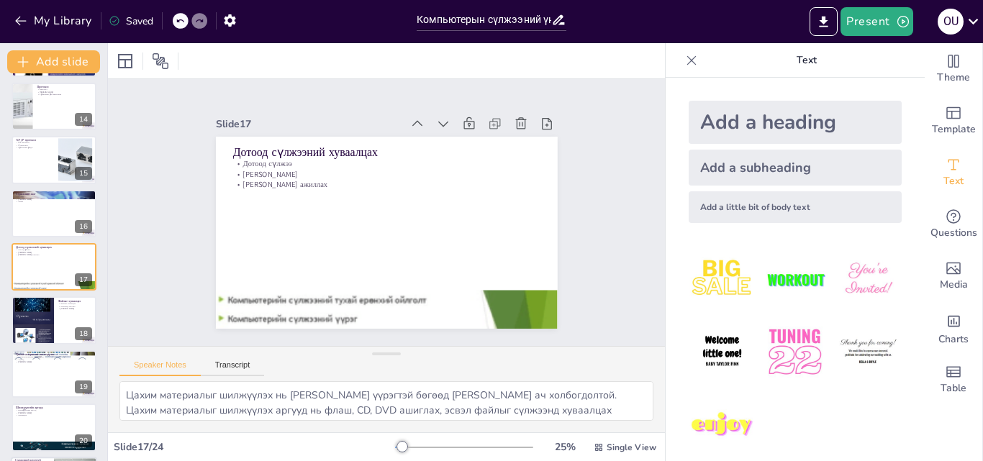
scroll to position [804, 0]
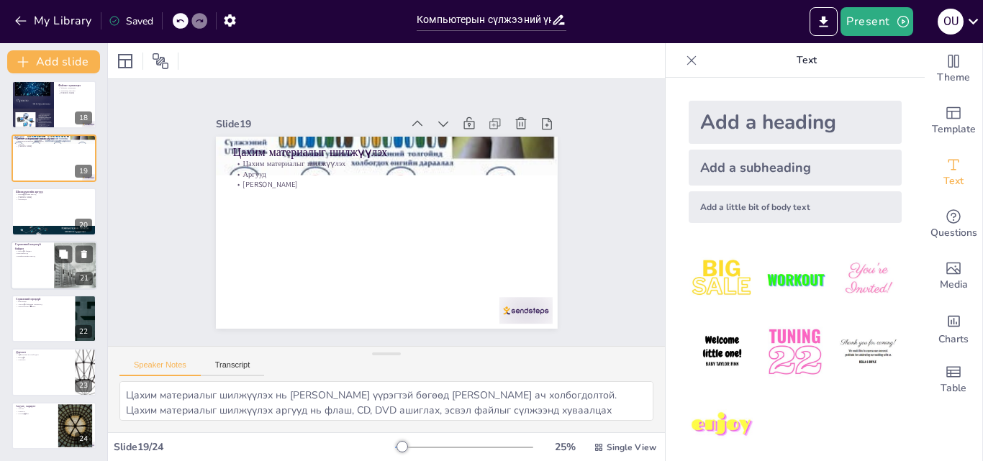
click at [29, 278] on div at bounding box center [54, 265] width 86 height 49
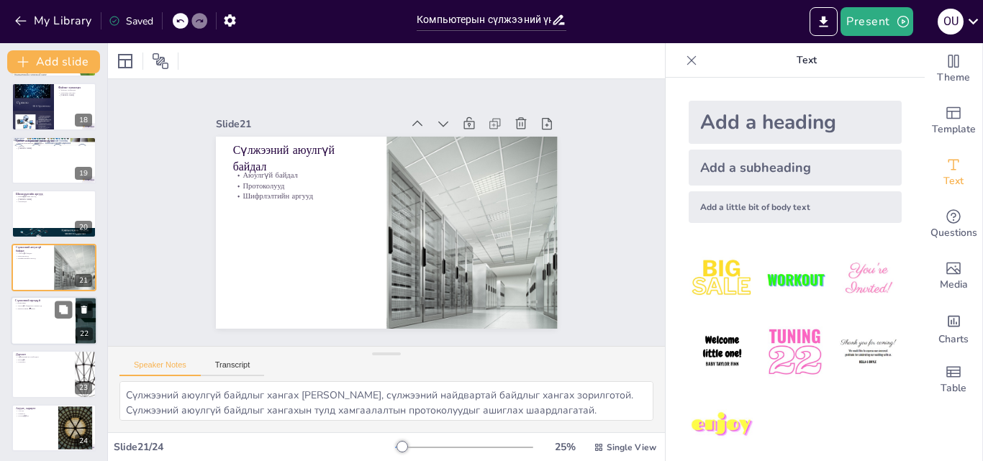
click at [42, 316] on div at bounding box center [54, 320] width 86 height 49
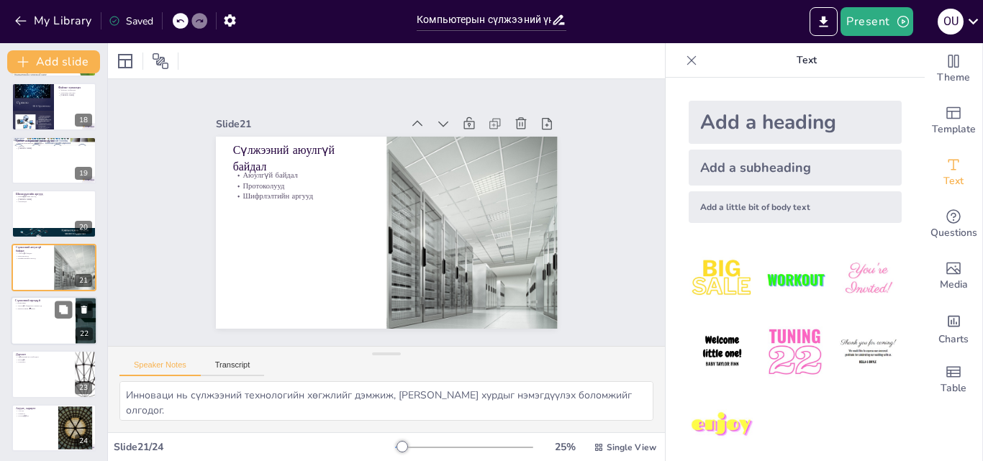
scroll to position [914, 0]
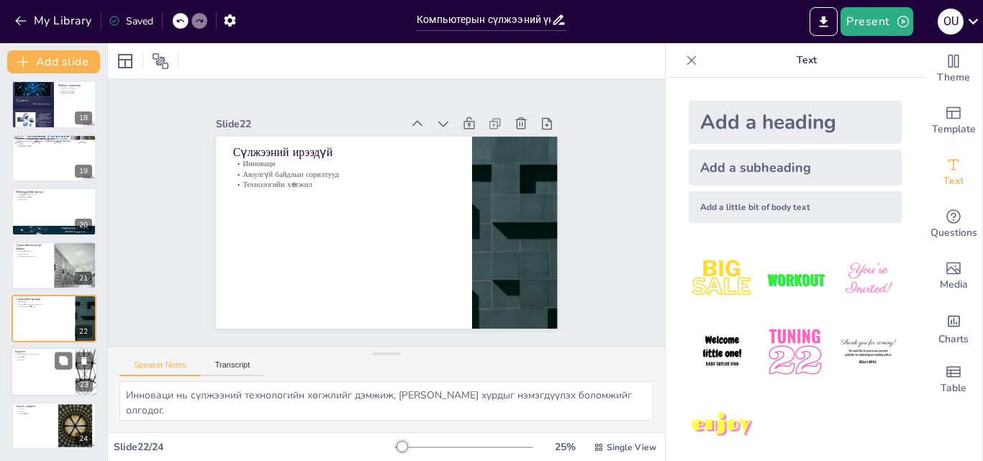
click at [43, 363] on div at bounding box center [54, 372] width 86 height 49
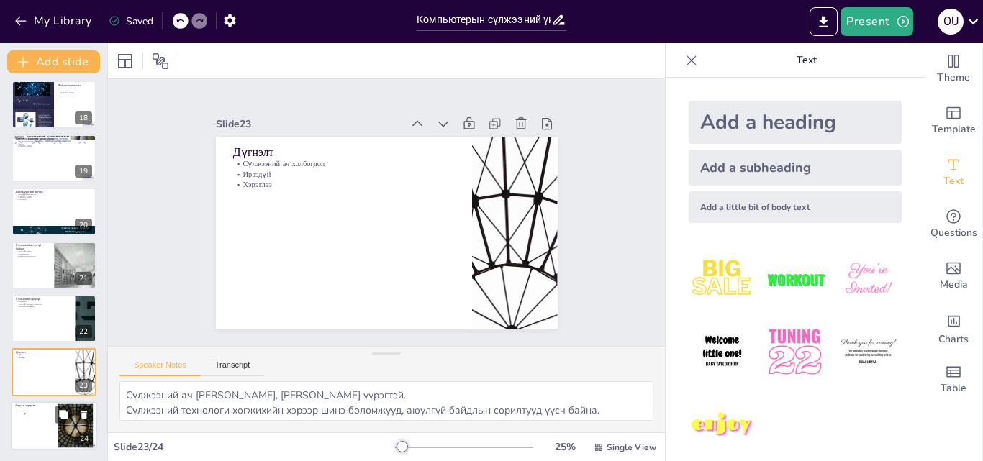
click at [33, 416] on div at bounding box center [54, 426] width 86 height 49
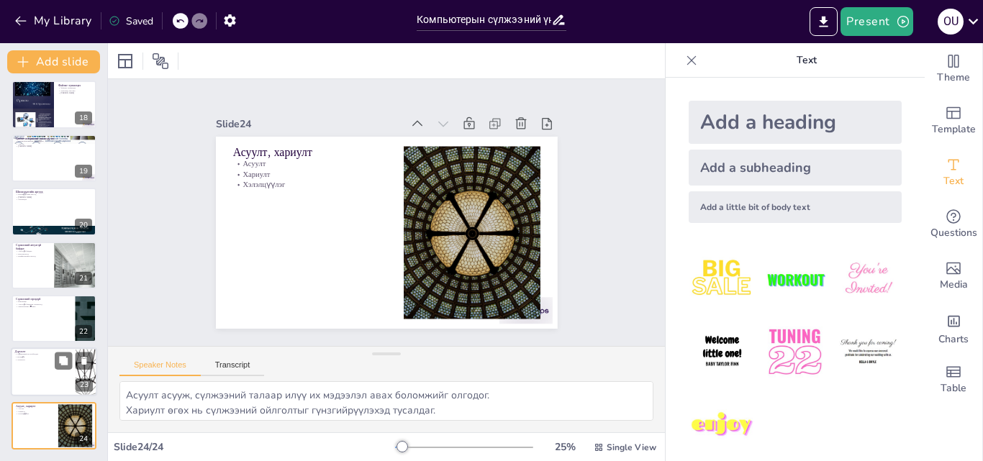
click at [28, 366] on div at bounding box center [54, 372] width 86 height 49
type textarea "Сүлжээний ач [PERSON_NAME], [PERSON_NAME] үүрэгтэй. Сүлжээний технологи хөгжихи…"
